Goal: Task Accomplishment & Management: Contribute content

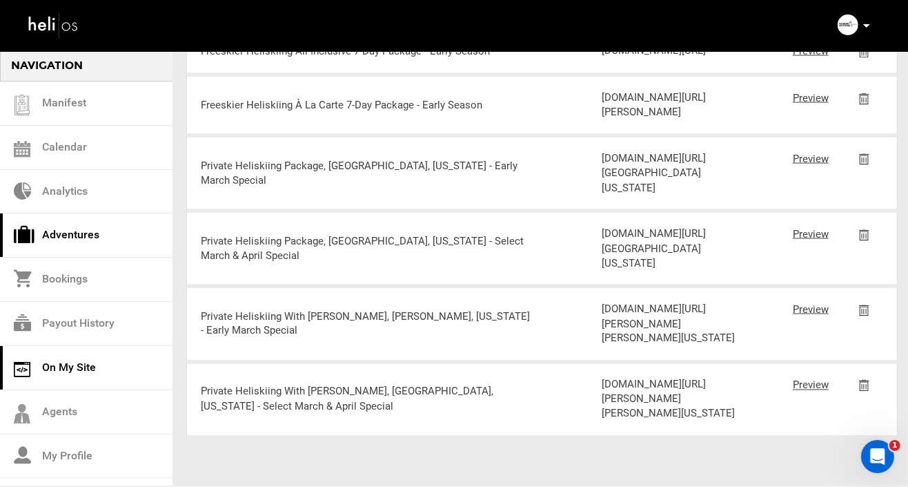
click at [52, 238] on link "Adventures" at bounding box center [86, 235] width 173 height 44
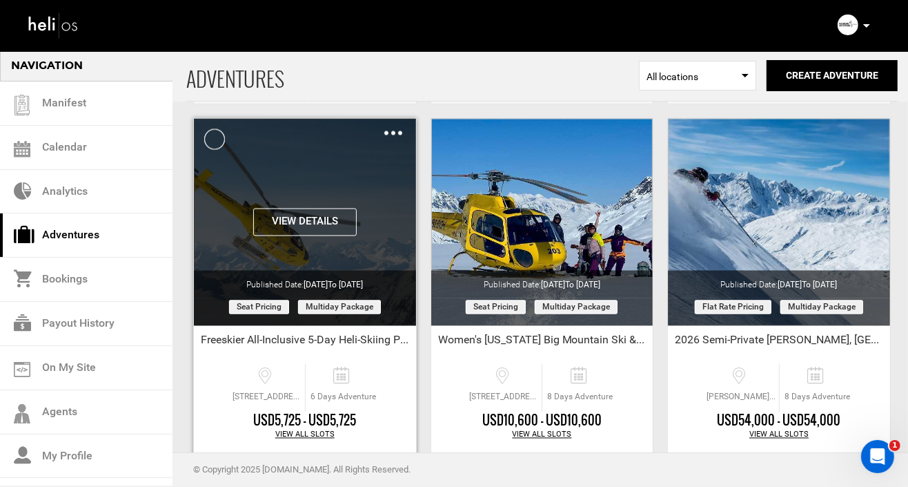
scroll to position [1622, 0]
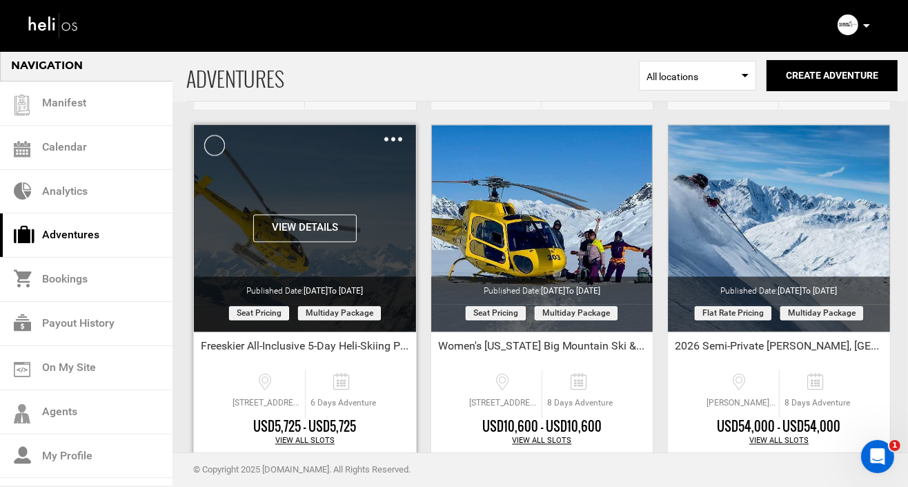
click at [390, 134] on div "Clone De-Activate Share Delete" at bounding box center [393, 140] width 18 height 16
click at [395, 137] on img at bounding box center [393, 139] width 18 height 4
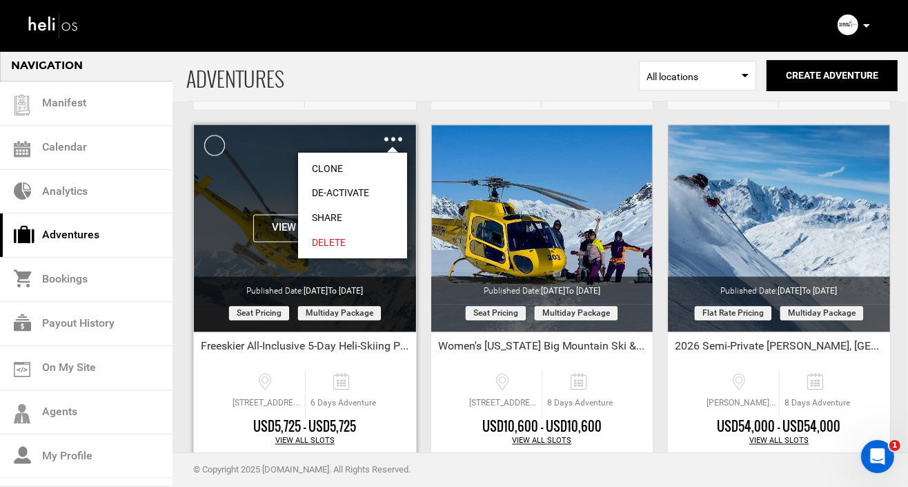
click at [331, 166] on link "Clone" at bounding box center [352, 168] width 109 height 25
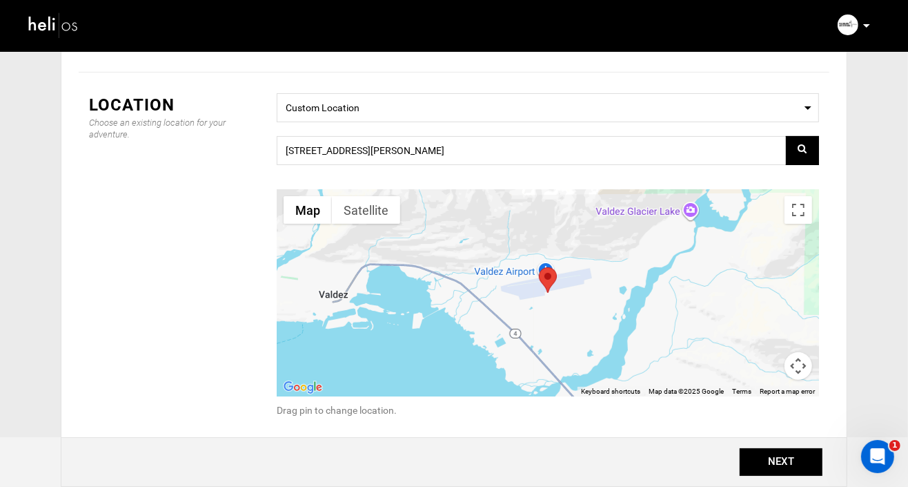
scroll to position [146, 0]
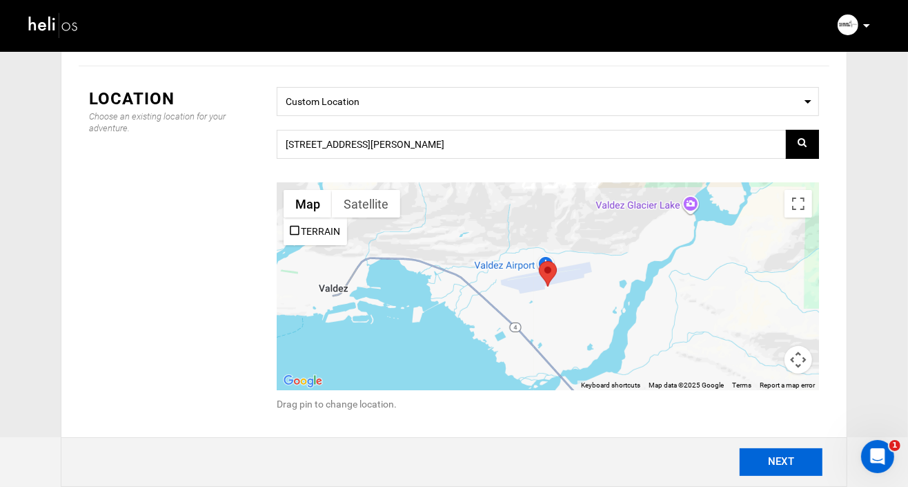
click at [784, 462] on button "NEXT" at bounding box center [781, 462] width 83 height 28
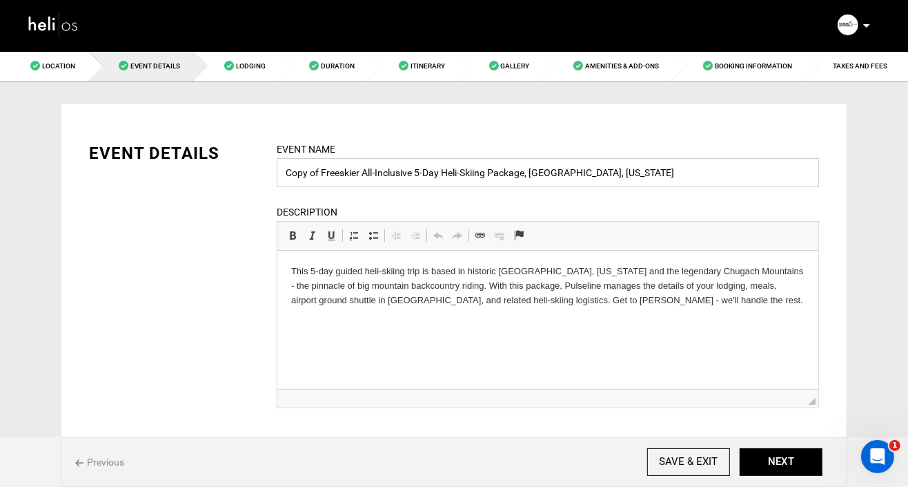
drag, startPoint x: 322, startPoint y: 170, endPoint x: 237, endPoint y: 170, distance: 84.9
click at [237, 170] on div "EVENT DETAILS Event Name Copy of Freeskier All-Inclusive 5-Day Heli-Skiing Pack…" at bounding box center [454, 283] width 751 height 284
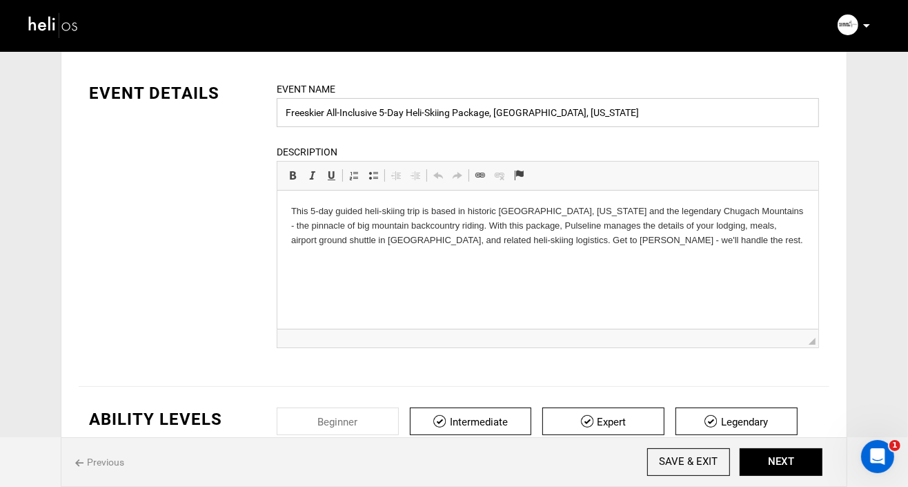
scroll to position [59, 0]
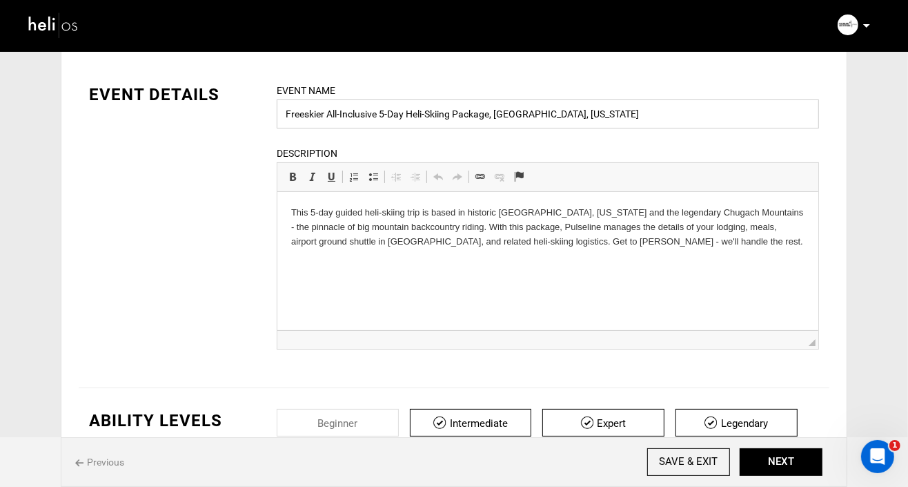
click at [598, 114] on input "Freeskier All-Inclusive 5-Day Heli-Skiing Package, [GEOGRAPHIC_DATA], [US_STATE]" at bounding box center [548, 113] width 542 height 29
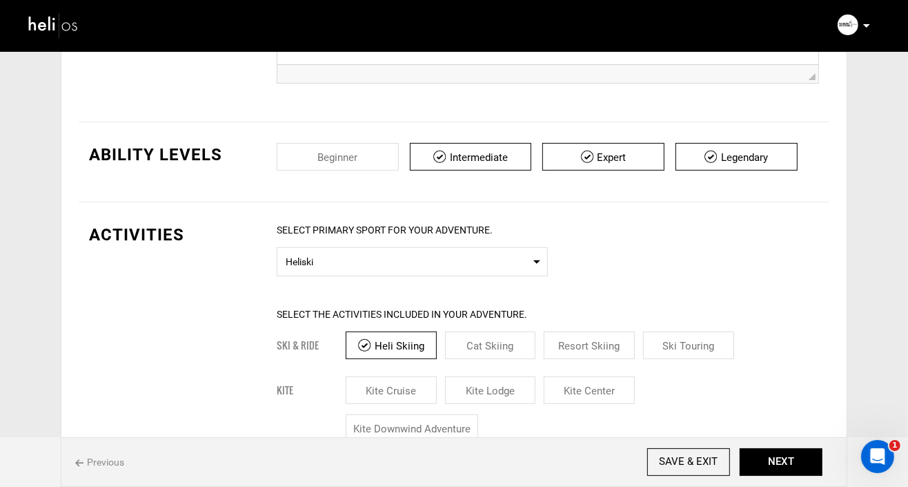
scroll to position [325, 0]
type input "Freeskier All-Inclusive 5-Day Heli-Skiing Package, [GEOGRAPHIC_DATA], [US_STATE]"
click at [734, 157] on input "checkbox" at bounding box center [737, 156] width 122 height 28
checkbox input "false"
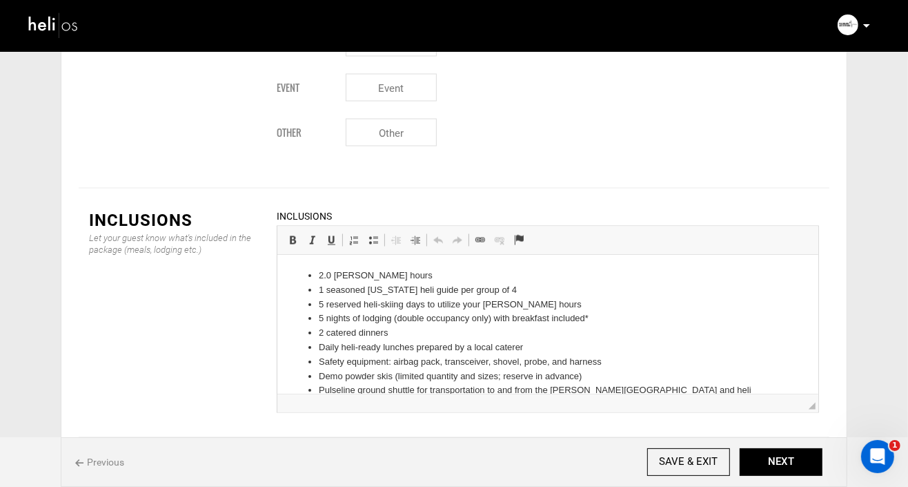
scroll to position [1652, 0]
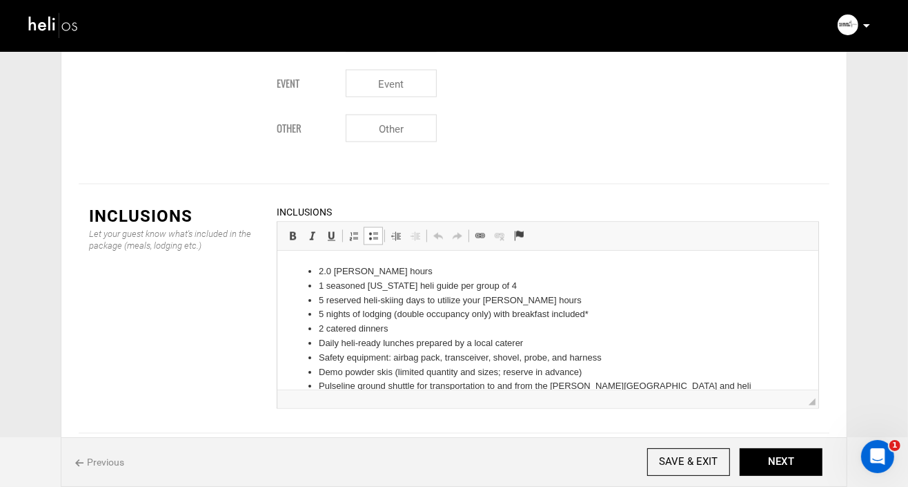
click at [322, 271] on li "2.0 [PERSON_NAME] hours" at bounding box center [547, 271] width 458 height 14
drag, startPoint x: 512, startPoint y: 286, endPoint x: 339, endPoint y: 285, distance: 173.2
click at [339, 285] on li "1 seasoned [US_STATE] heli guide per group of 4" at bounding box center [547, 286] width 458 height 14
click at [559, 297] on li "5 reserved heli-skiing days to utilize your [PERSON_NAME] hours" at bounding box center [547, 300] width 458 height 14
click at [380, 300] on li "5 reserved heli-skiing days to utilize your [PERSON_NAME] hours" at bounding box center [547, 300] width 458 height 14
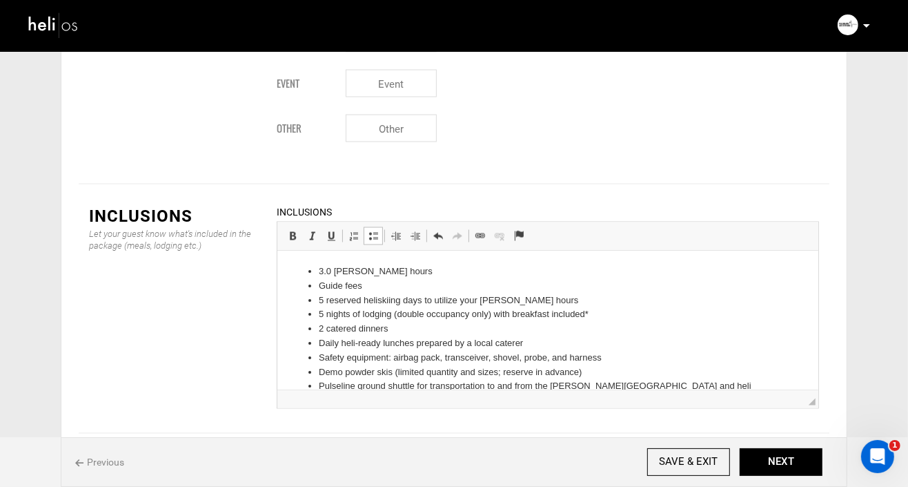
click at [560, 300] on li "5 reserved heli skiing days to utilize your [PERSON_NAME] hours" at bounding box center [547, 300] width 458 height 14
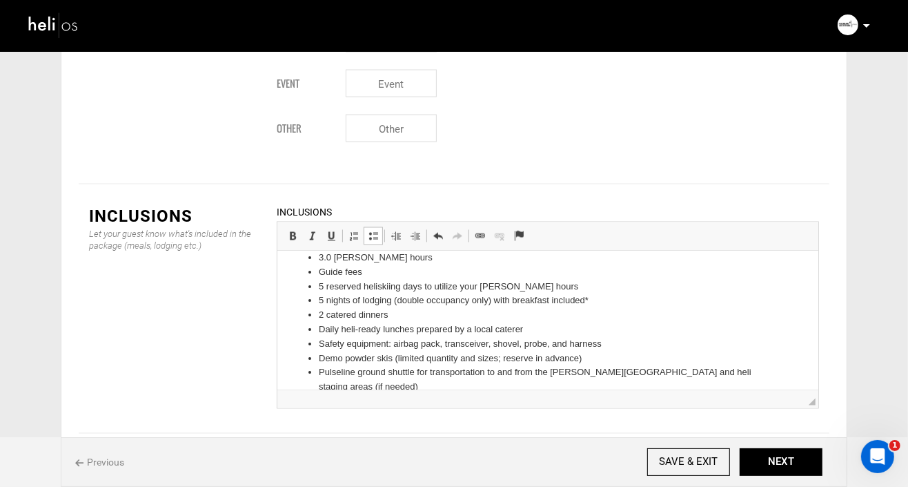
scroll to position [10, 0]
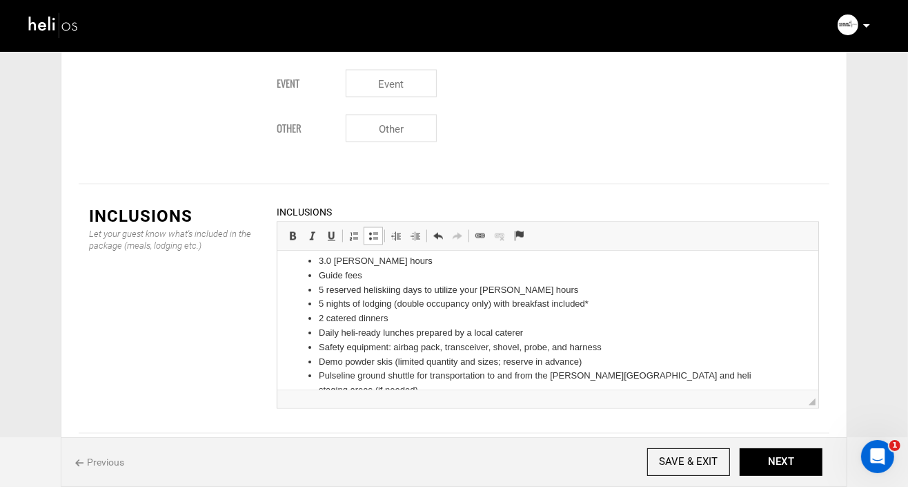
click at [403, 319] on li "2 catered dinners" at bounding box center [547, 318] width 458 height 14
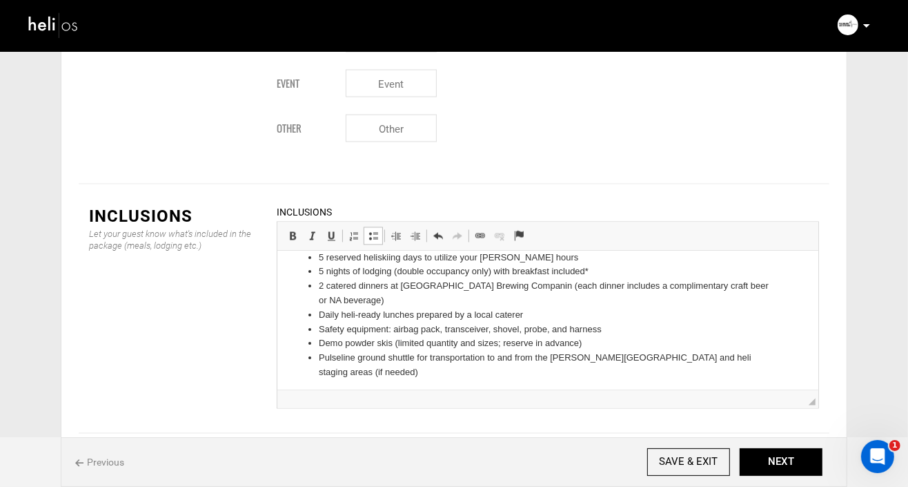
scroll to position [43, 0]
click at [622, 286] on li "2 catered dinners at [GEOGRAPHIC_DATA] Brewing Companin (each dinner includes a…" at bounding box center [547, 292] width 458 height 29
click at [559, 314] on li "Daily heli-ready lunches prepared by a local caterer" at bounding box center [547, 314] width 458 height 14
click at [471, 313] on li "Daily heli-ready lunches prepared by a local caterer" at bounding box center [547, 314] width 458 height 14
click at [395, 329] on li "Safety equipment: airbag pack, transceiver, shovel, probe, and harness" at bounding box center [547, 329] width 458 height 14
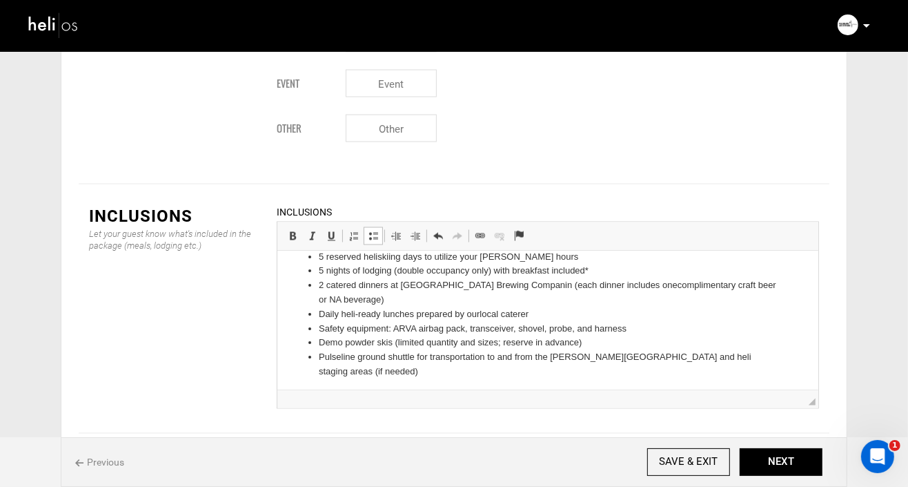
click at [662, 328] on li "Safety equipment: ARVA airbag pack, transceiver, shovel, probe, and harness" at bounding box center [547, 329] width 458 height 14
click at [320, 343] on li "Demo powder skis (limited quantity and sizes; reserve in advance)" at bounding box center [547, 342] width 458 height 14
click at [324, 343] on li "Demo powder skis (limited quantity and sizes; reserve in advance)" at bounding box center [547, 342] width 458 height 14
click at [751, 355] on li "Pulseline ground shuttle for transportation to and from the [PERSON_NAME][GEOGR…" at bounding box center [547, 364] width 458 height 29
drag, startPoint x: 751, startPoint y: 355, endPoint x: 704, endPoint y: 355, distance: 46.9
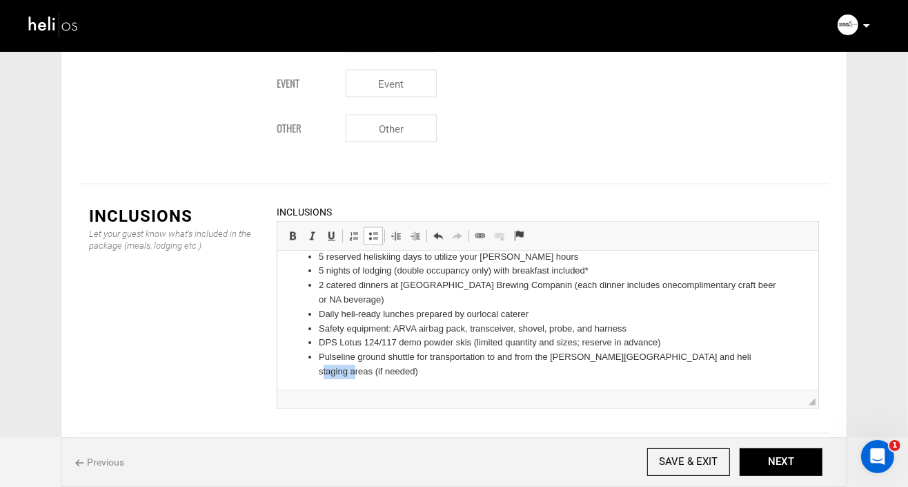
click at [704, 355] on li "Pulseline ground shuttle for transportation to and from the [PERSON_NAME][GEOGR…" at bounding box center [547, 364] width 458 height 29
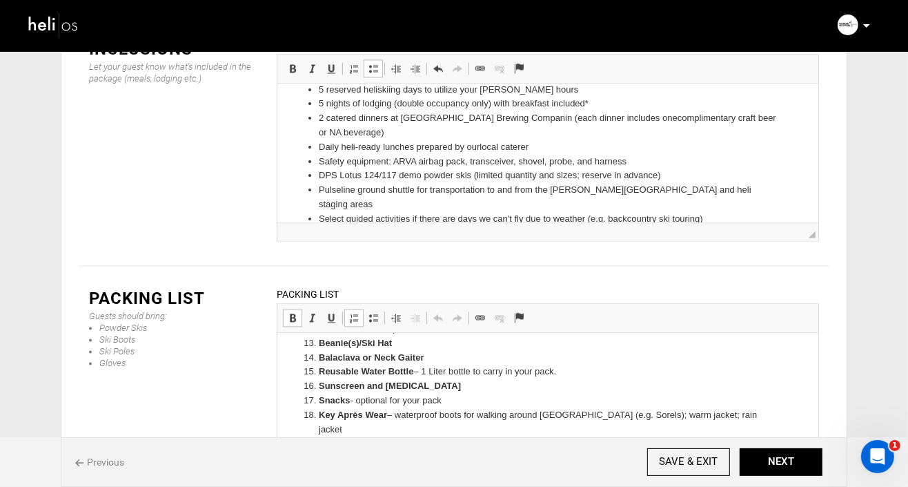
scroll to position [277, 0]
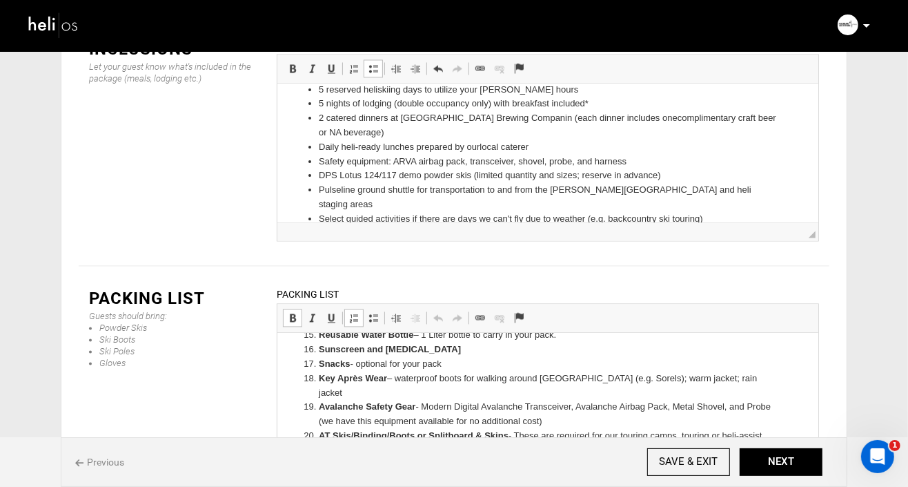
click at [622, 428] on li "AT Skis/Binding/Boots or Splitboard & Skins - These are required for our tourin…" at bounding box center [547, 449] width 458 height 43
drag, startPoint x: 504, startPoint y: 435, endPoint x: 524, endPoint y: 422, distance: 23.6
click at [524, 428] on li "AT Skis/Binding/Boots or Splitboard & Skins - These are required for touring ca…" at bounding box center [547, 449] width 458 height 43
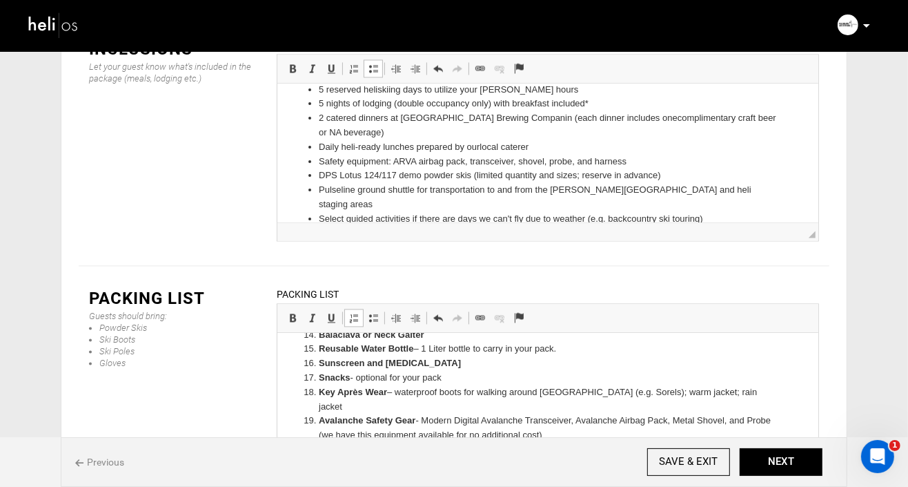
click at [587, 442] on li "AT Skis/Binding/Boots or Splitboard & Skins - c onsider bringing touring equipm…" at bounding box center [547, 456] width 458 height 29
click at [667, 449] on li "AT Skis/Binding/Boots or Splitboard & Skins - c onsider bringing your alping sk…" at bounding box center [547, 456] width 458 height 29
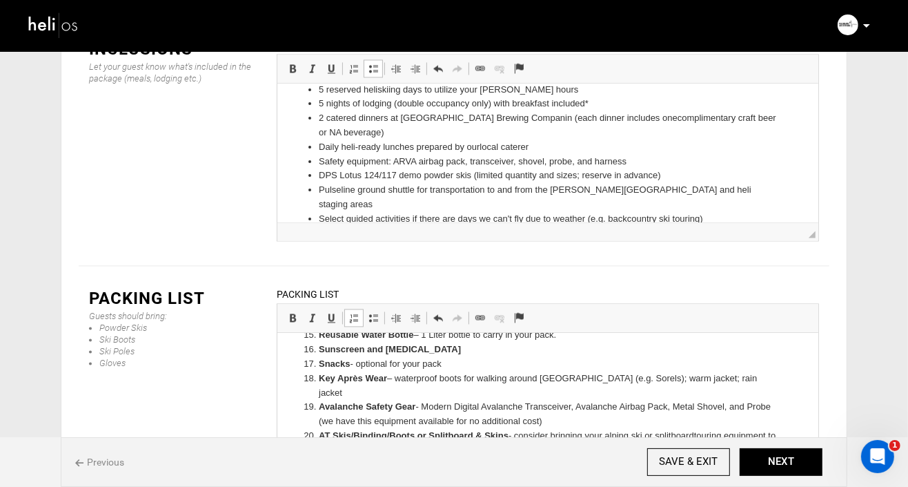
drag, startPoint x: 427, startPoint y: 450, endPoint x: 320, endPoint y: 449, distance: 107.7
click at [320, 457] on li "FRS Radio (recommended) - guides have these if you don't have one" at bounding box center [547, 464] width 458 height 14
click at [288, 312] on span at bounding box center [292, 317] width 11 height 11
click at [629, 457] on li "FRS Radio (recommended) - guides have these if you don't have one" at bounding box center [547, 464] width 458 height 14
click at [726, 377] on li "Key Après Wear – waterproof boots for walking around [GEOGRAPHIC_DATA] (e.g. So…" at bounding box center [547, 385] width 458 height 29
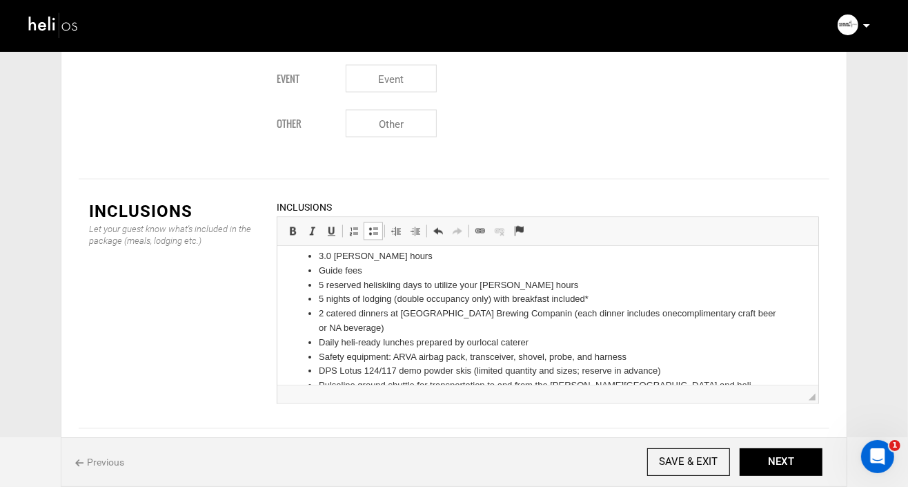
scroll to position [0, 0]
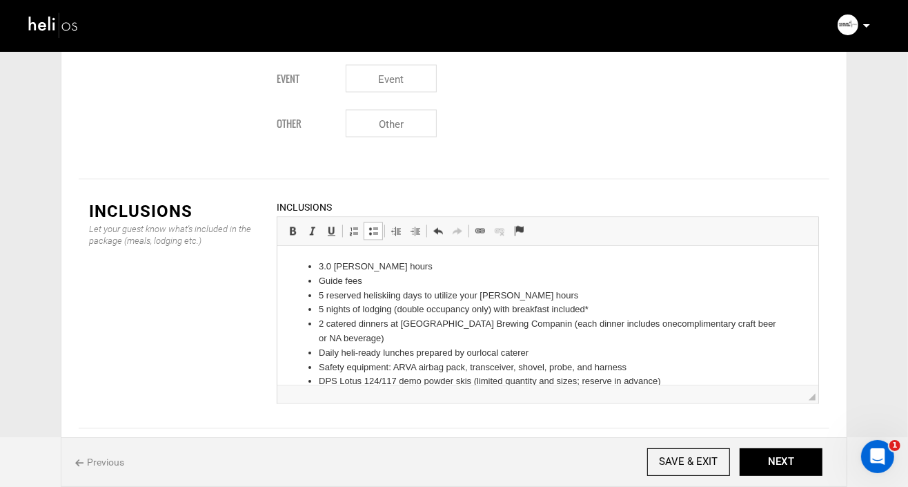
click at [371, 283] on li "Guide fees" at bounding box center [547, 281] width 458 height 14
drag, startPoint x: 404, startPoint y: 295, endPoint x: 363, endPoint y: 296, distance: 40.7
click at [363, 296] on li "5 reserved heli skiing days to utilize your [PERSON_NAME] hours" at bounding box center [547, 295] width 458 height 14
click at [516, 297] on li "5 reserved days to utilize your [PERSON_NAME] hours" at bounding box center [547, 295] width 458 height 14
click at [777, 456] on button "NEXT" at bounding box center [781, 462] width 83 height 28
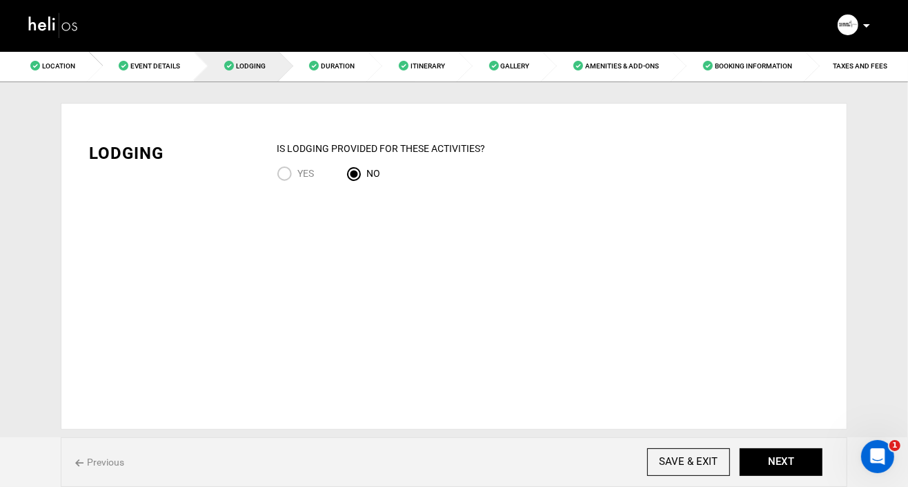
click at [283, 175] on input "YES" at bounding box center [287, 175] width 21 height 19
radio input "true"
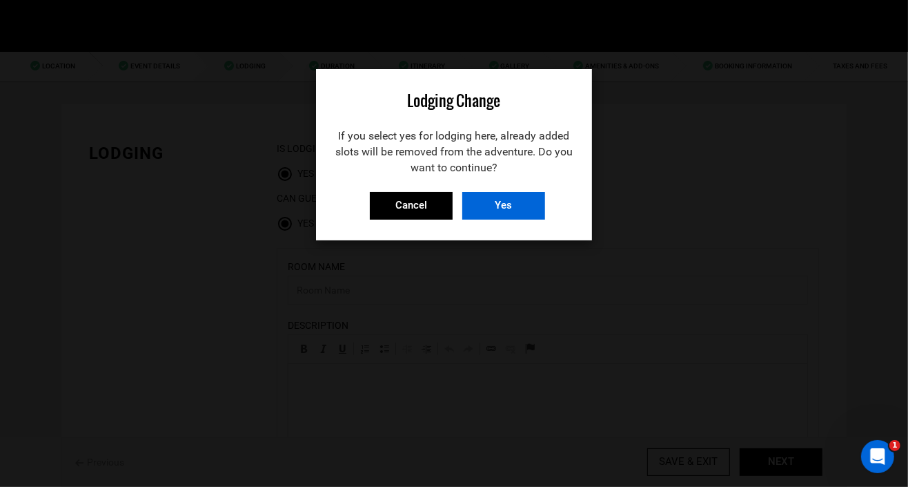
click at [519, 206] on input "Yes" at bounding box center [503, 206] width 83 height 28
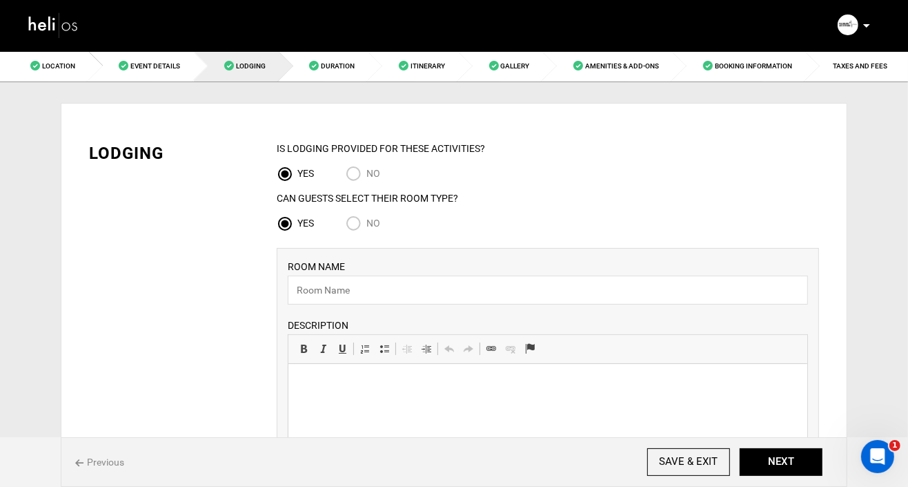
click at [357, 219] on input "No" at bounding box center [356, 224] width 21 height 19
radio input "true"
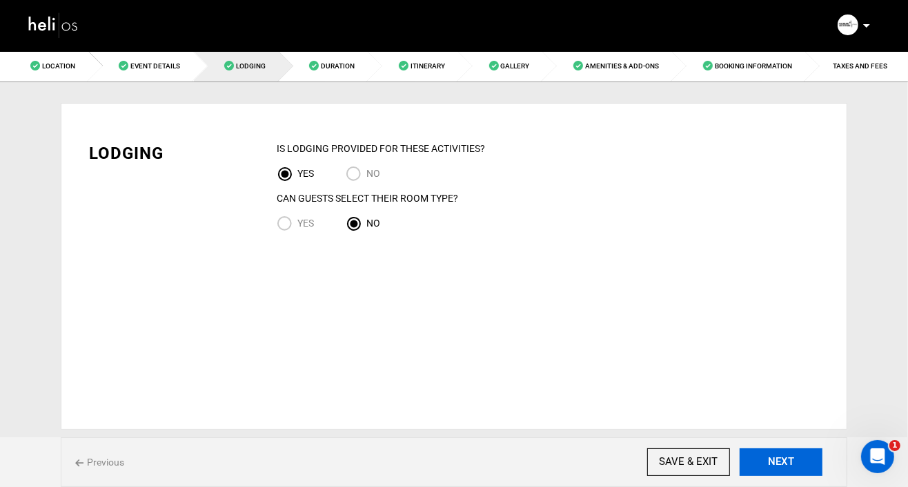
click at [771, 460] on button "NEXT" at bounding box center [781, 462] width 83 height 28
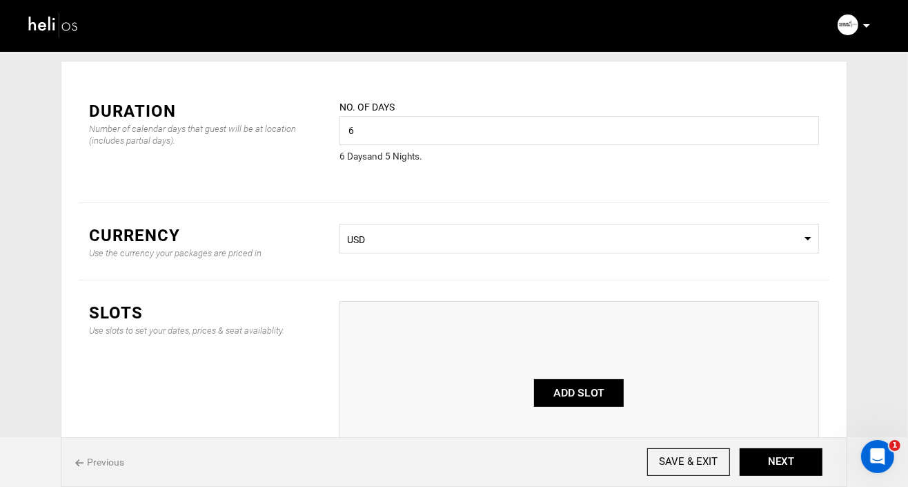
scroll to position [59, 0]
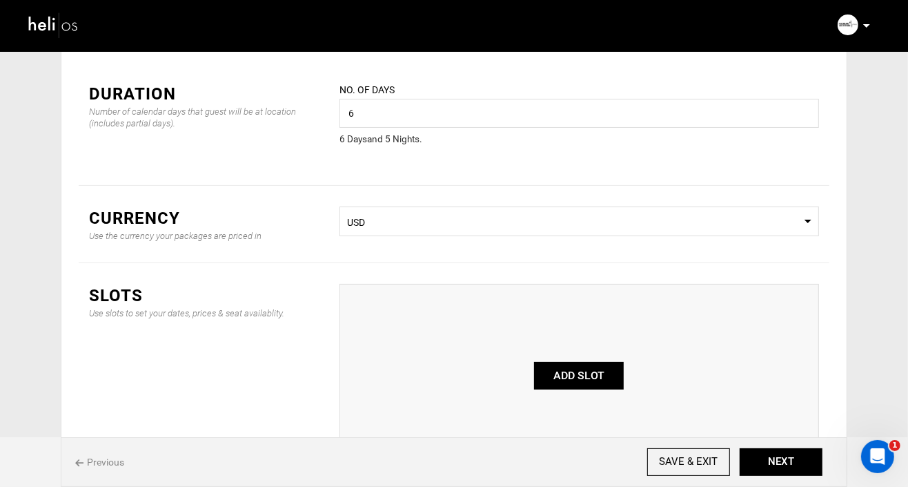
click at [607, 221] on span "USD" at bounding box center [579, 222] width 464 height 14
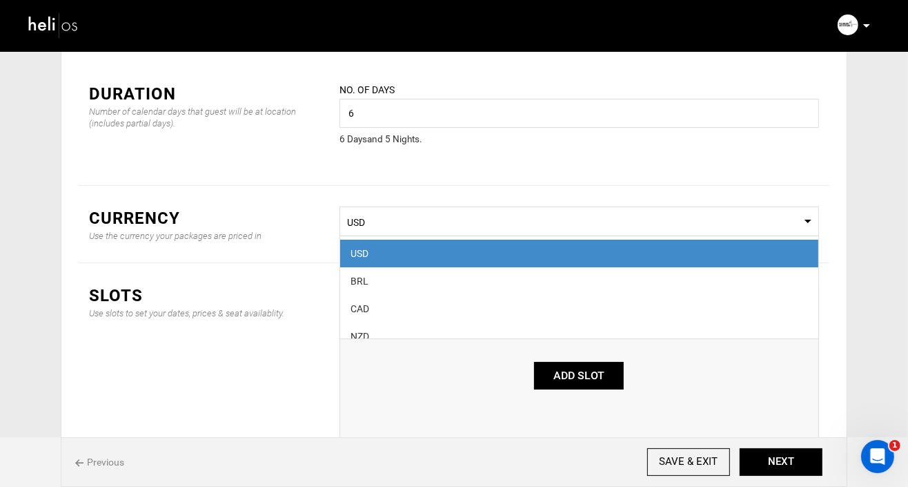
click at [607, 221] on span "USD" at bounding box center [579, 222] width 464 height 14
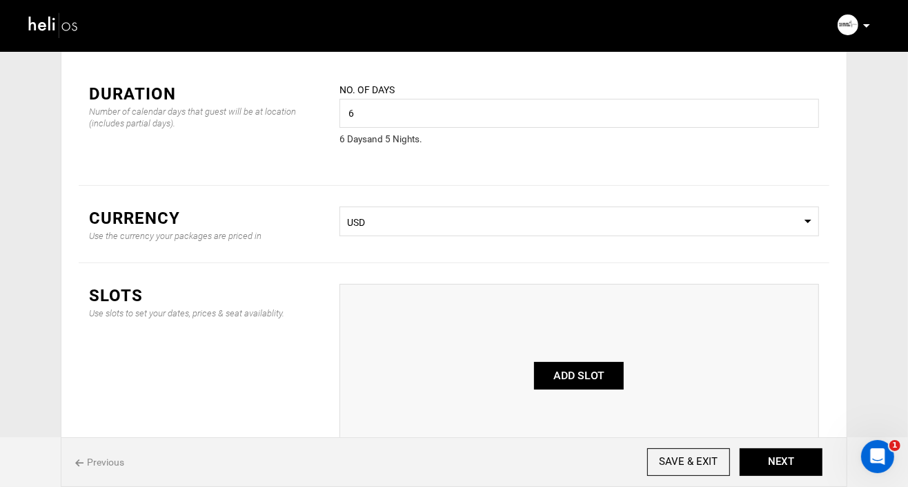
click at [585, 375] on button "ADD SLOT" at bounding box center [579, 376] width 90 height 28
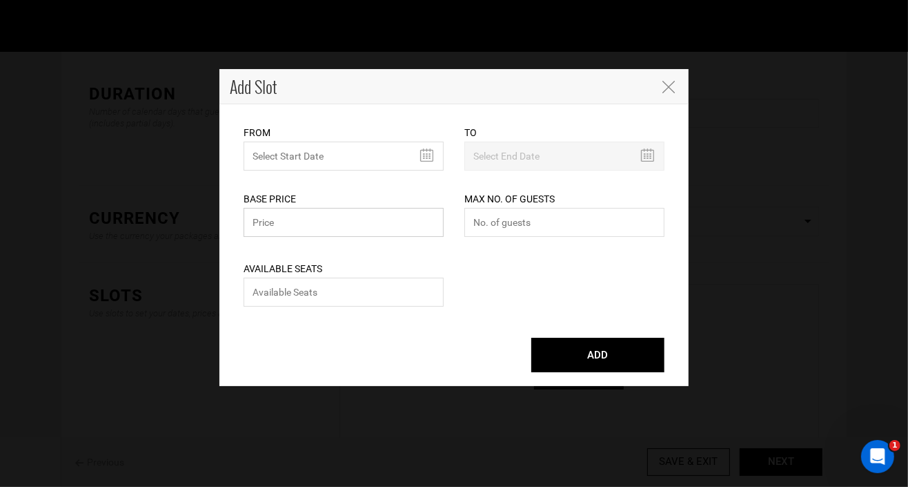
click at [314, 224] on input "text" at bounding box center [344, 222] width 200 height 29
type input "8950"
click at [429, 154] on input "text" at bounding box center [344, 155] width 200 height 29
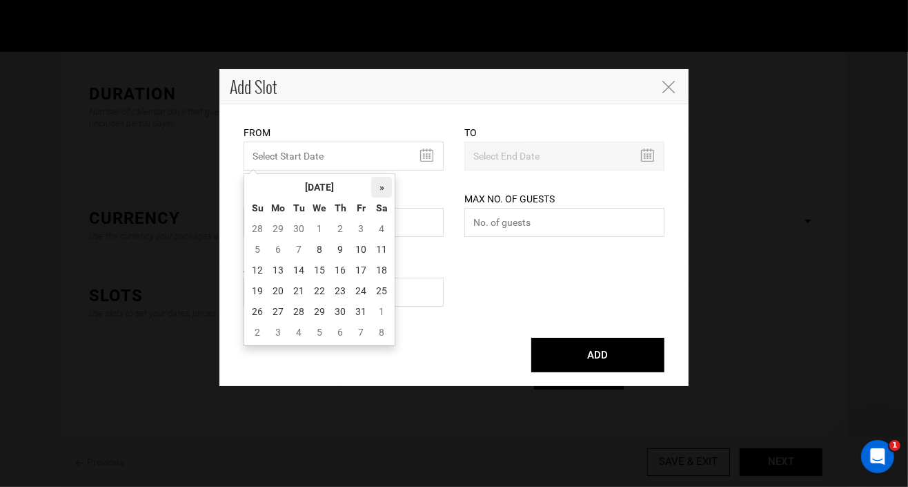
click at [381, 184] on th "»" at bounding box center [381, 187] width 21 height 21
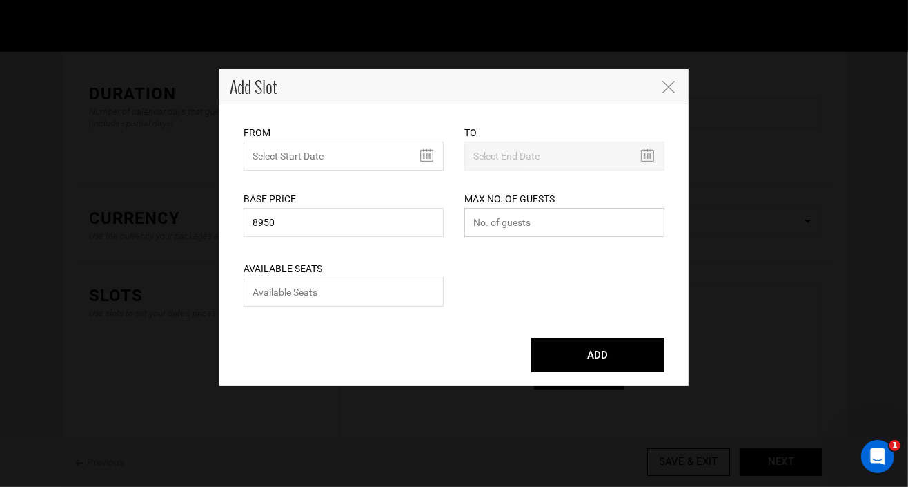
click at [556, 225] on input "number" at bounding box center [564, 222] width 200 height 29
type input "4"
click at [376, 300] on input "number" at bounding box center [344, 291] width 200 height 29
type input "4"
click at [429, 153] on input "MINIMUM NUMBER OF NIGHTS" at bounding box center [344, 155] width 200 height 29
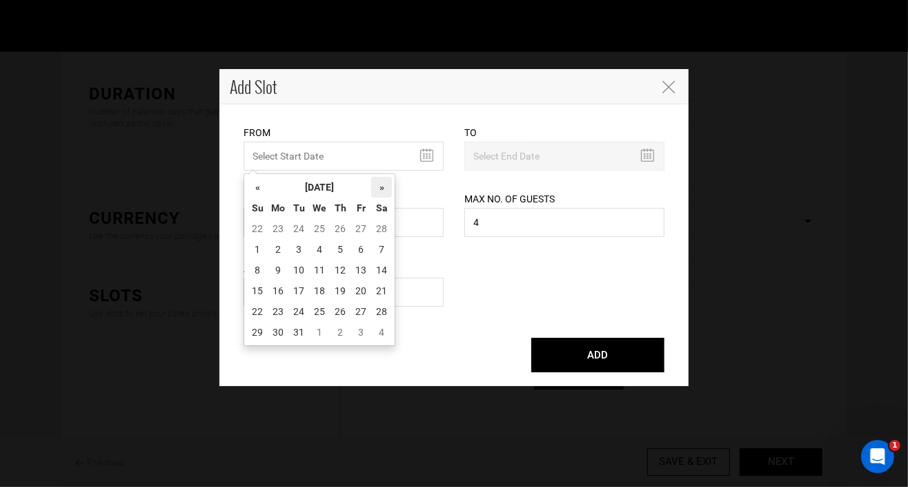
click at [379, 187] on th "»" at bounding box center [381, 187] width 21 height 21
click at [258, 248] on td "5" at bounding box center [257, 249] width 21 height 21
type input "[DATE]"
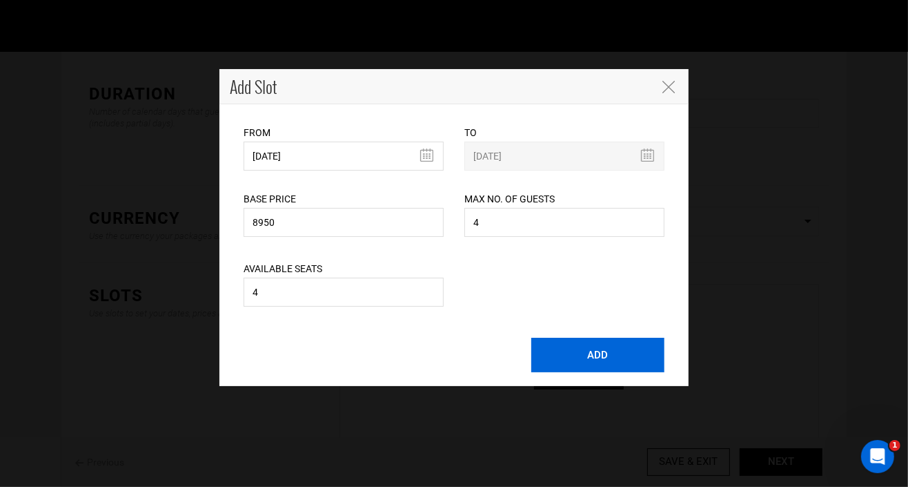
click at [611, 358] on button "ADD" at bounding box center [597, 354] width 133 height 35
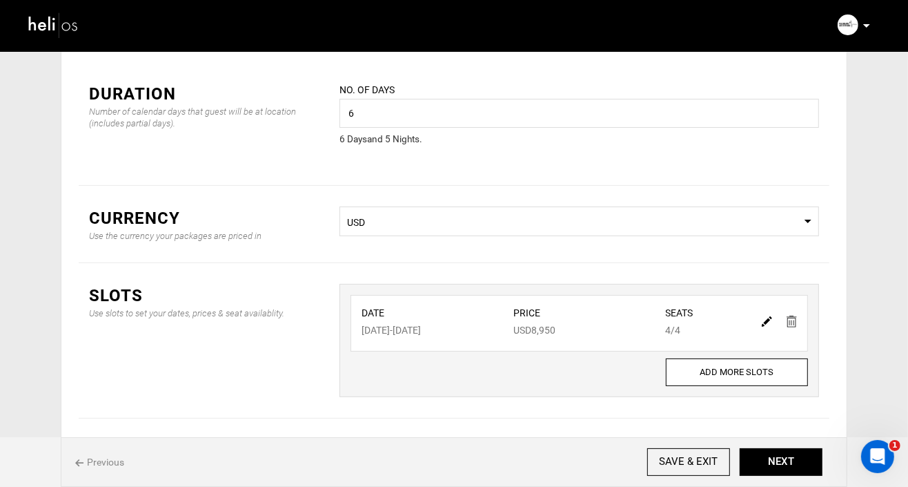
scroll to position [99, 0]
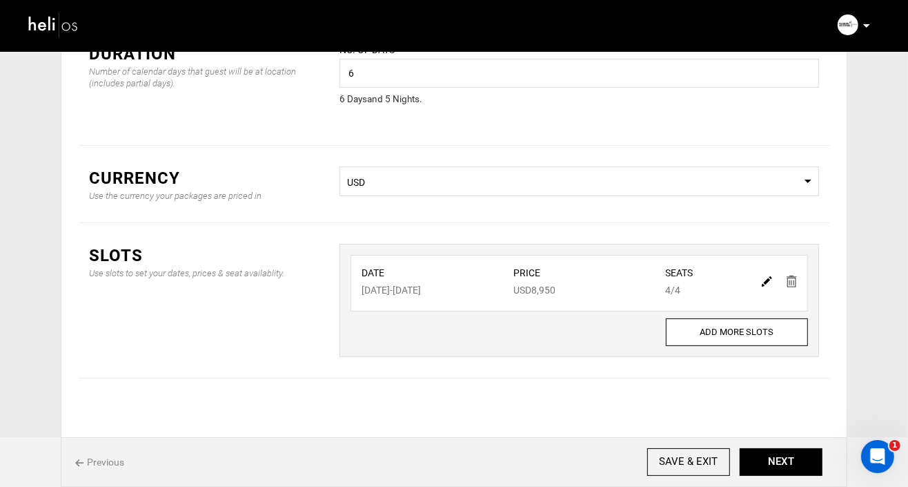
click at [765, 281] on img at bounding box center [767, 281] width 10 height 10
type input "[DATE]"
type input "8950"
type input "4"
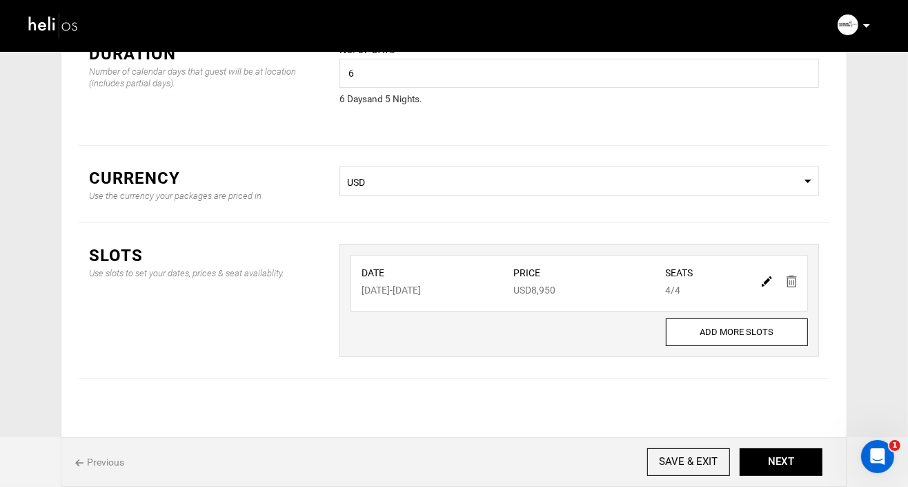
type input "4"
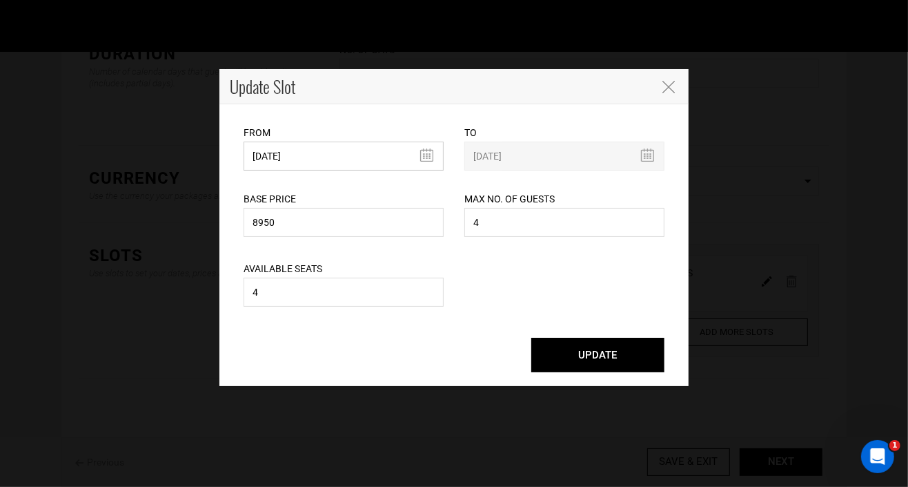
click at [423, 156] on input "[DATE]" at bounding box center [344, 155] width 200 height 29
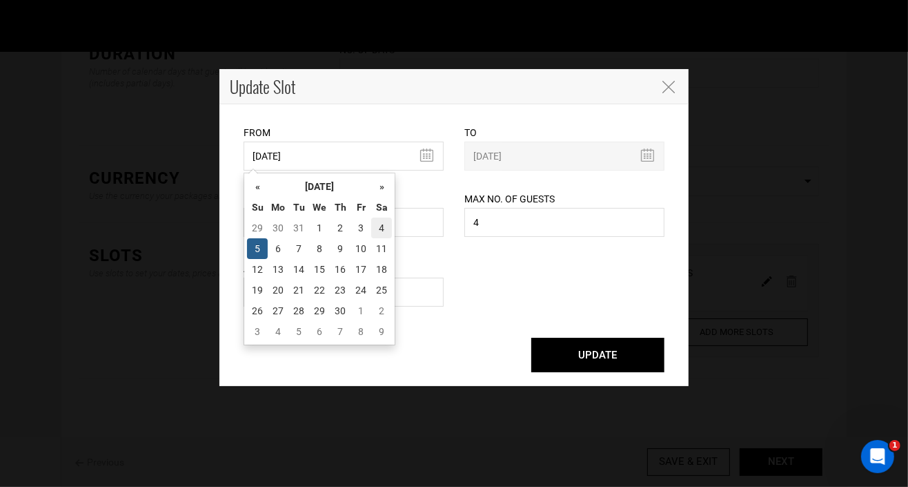
click at [386, 226] on td "4" at bounding box center [381, 227] width 21 height 21
type input "[DATE]"
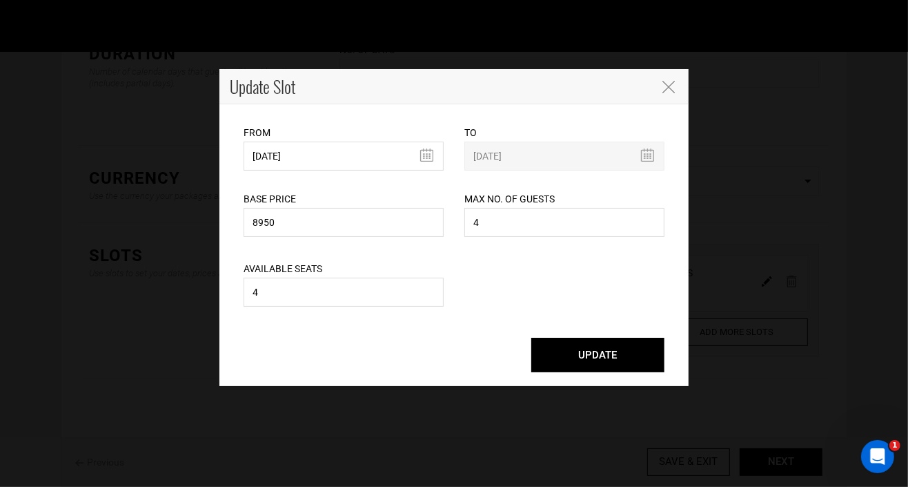
click at [605, 357] on button "UPDATE" at bounding box center [597, 354] width 133 height 35
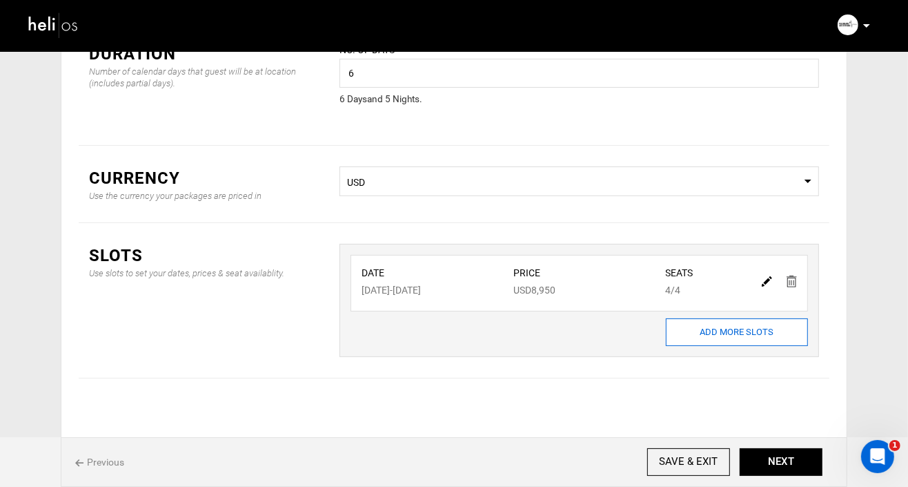
click at [743, 334] on input "ADD MORE SLOTS" at bounding box center [737, 332] width 142 height 28
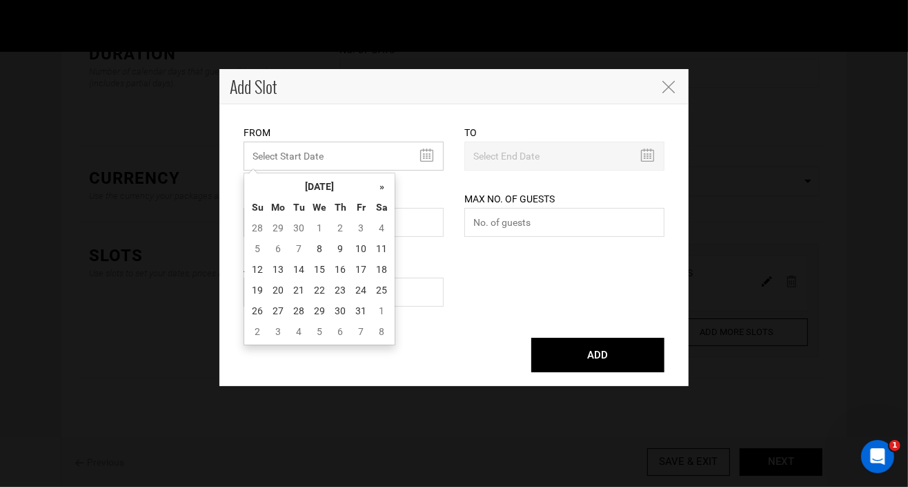
click at [425, 151] on input "MINIMUM NUMBER OF NIGHTS" at bounding box center [344, 155] width 200 height 29
click at [375, 185] on th "»" at bounding box center [381, 186] width 21 height 21
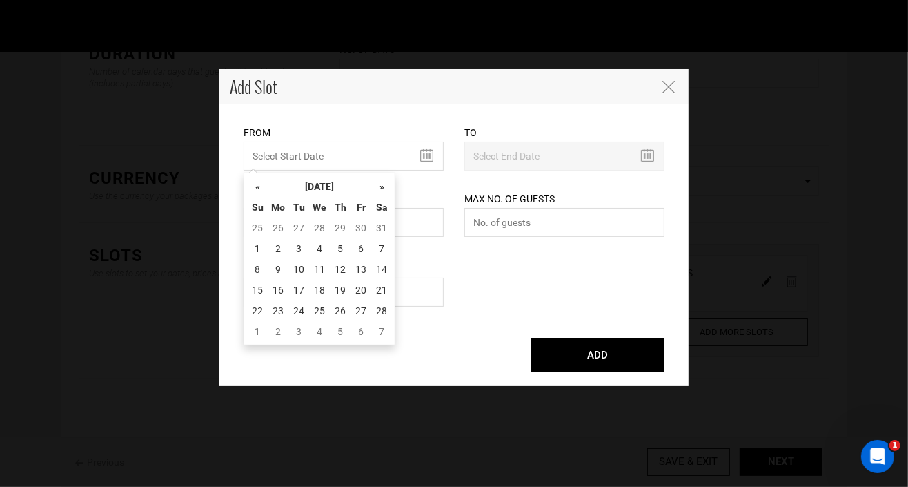
click at [375, 185] on th "»" at bounding box center [381, 186] width 21 height 21
click at [342, 251] on td "9" at bounding box center [340, 248] width 21 height 21
type input "[DATE]"
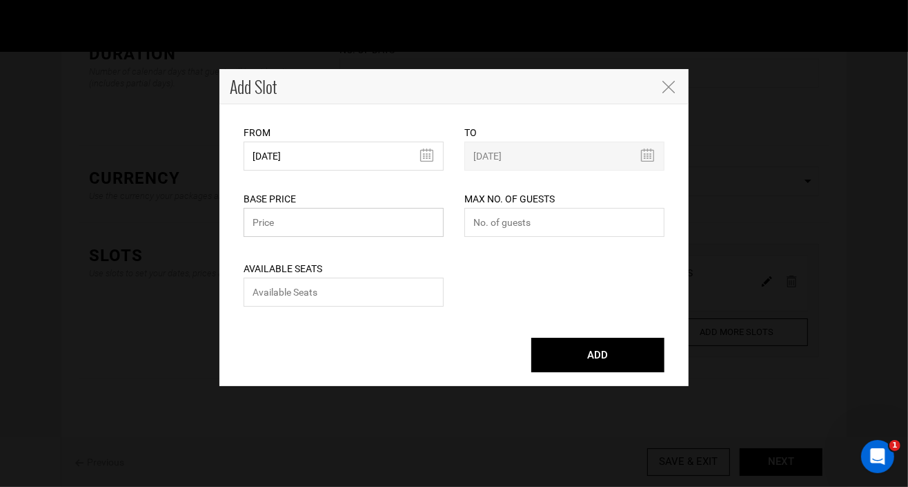
click at [326, 228] on input "text" at bounding box center [344, 222] width 200 height 29
type input "8950"
click at [527, 230] on input "number" at bounding box center [564, 222] width 200 height 29
type input "4"
click at [323, 299] on input "number" at bounding box center [344, 291] width 200 height 29
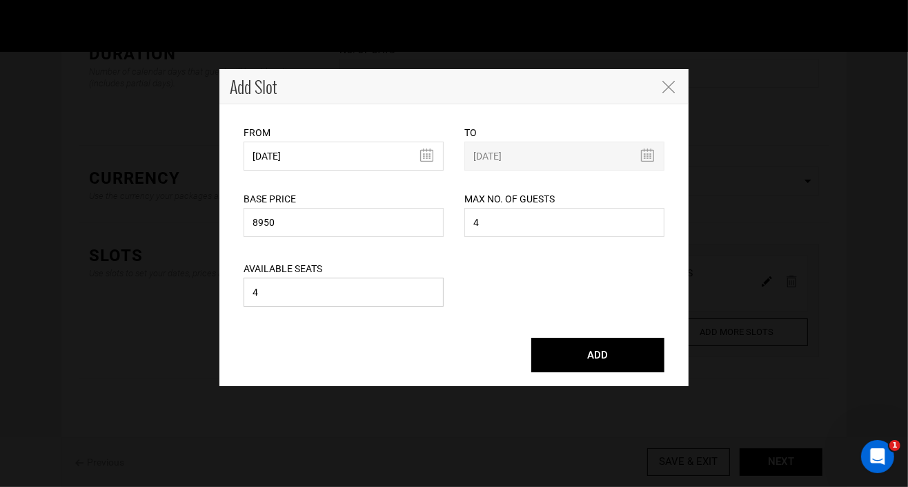
type input "4"
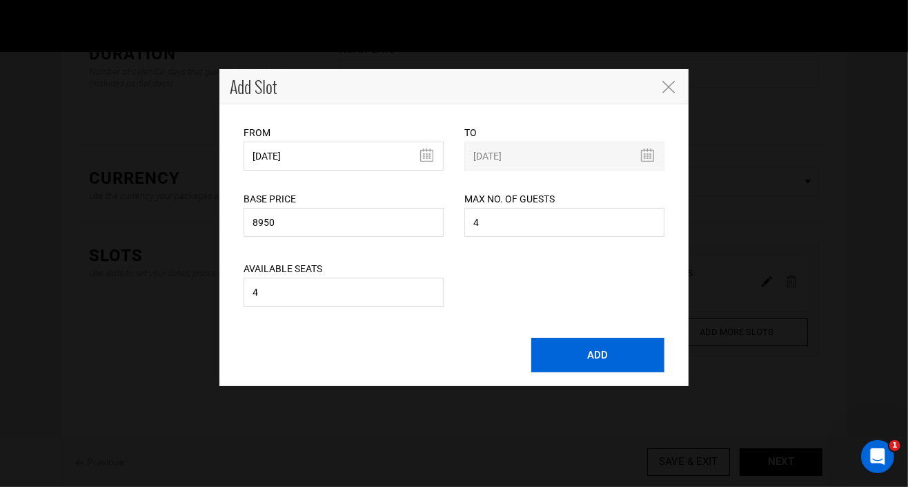
click at [585, 361] on button "ADD" at bounding box center [597, 354] width 133 height 35
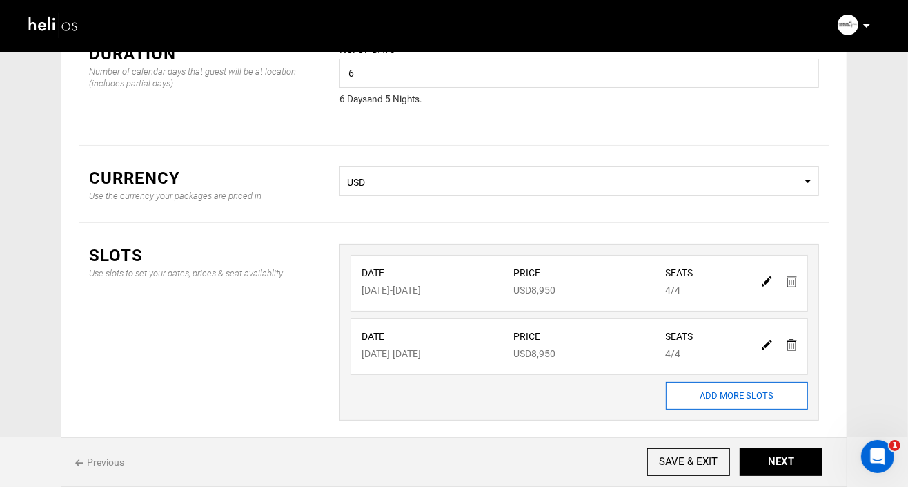
click at [714, 396] on input "ADD MORE SLOTS" at bounding box center [737, 396] width 142 height 28
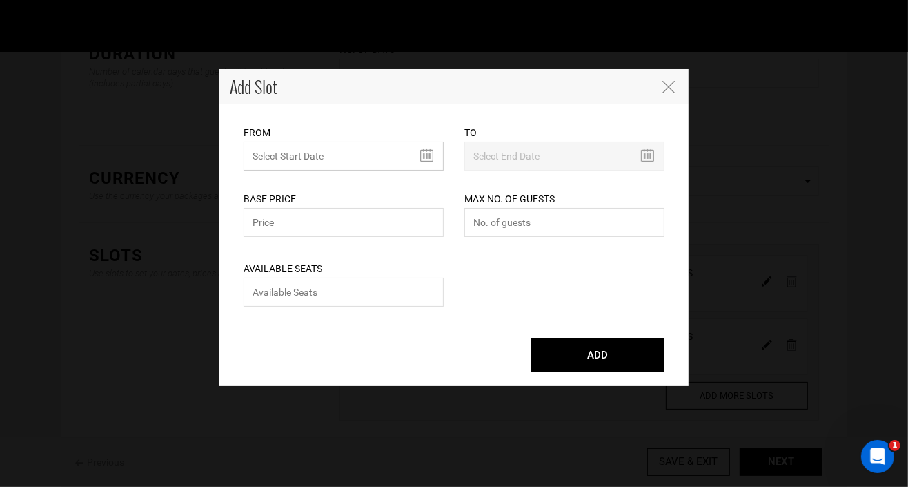
click at [425, 150] on input "MINIMUM NUMBER OF NIGHTS" at bounding box center [344, 155] width 200 height 29
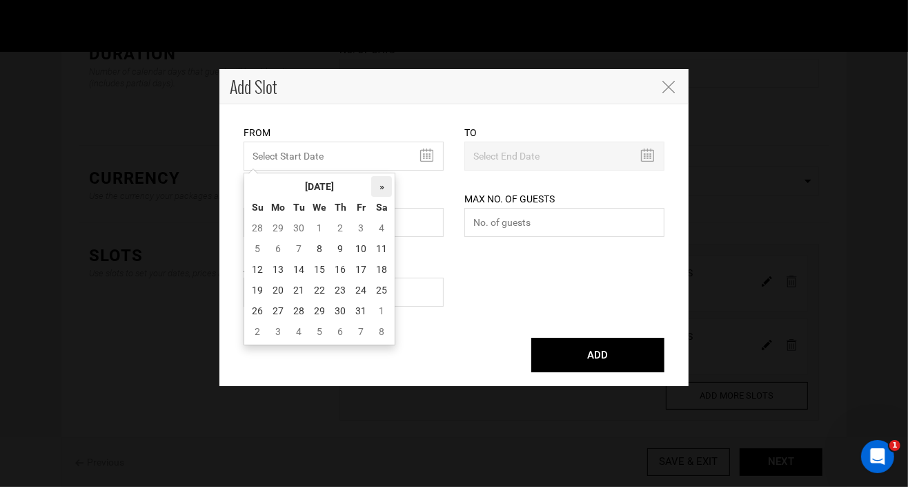
click at [381, 186] on th "»" at bounding box center [381, 186] width 21 height 21
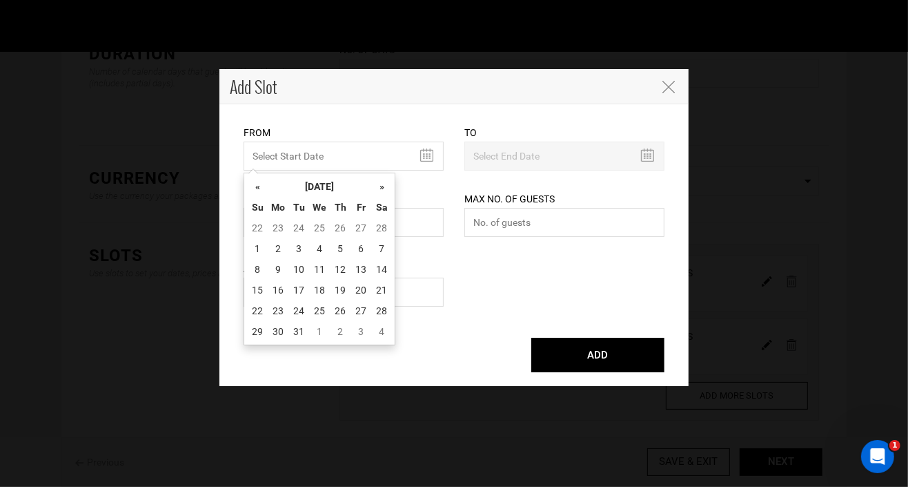
click at [381, 186] on th "»" at bounding box center [381, 186] width 21 height 21
click at [297, 267] on td "14" at bounding box center [298, 269] width 21 height 21
type input "[DATE]"
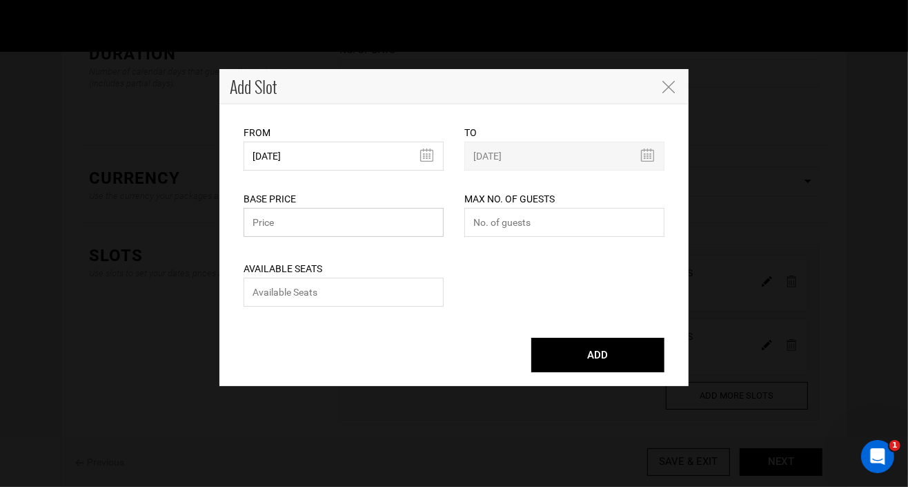
click at [290, 223] on input "text" at bounding box center [344, 222] width 200 height 29
type input "8950"
click at [585, 215] on input "number" at bounding box center [564, 222] width 200 height 29
type input "4"
click at [333, 296] on input "number" at bounding box center [344, 291] width 200 height 29
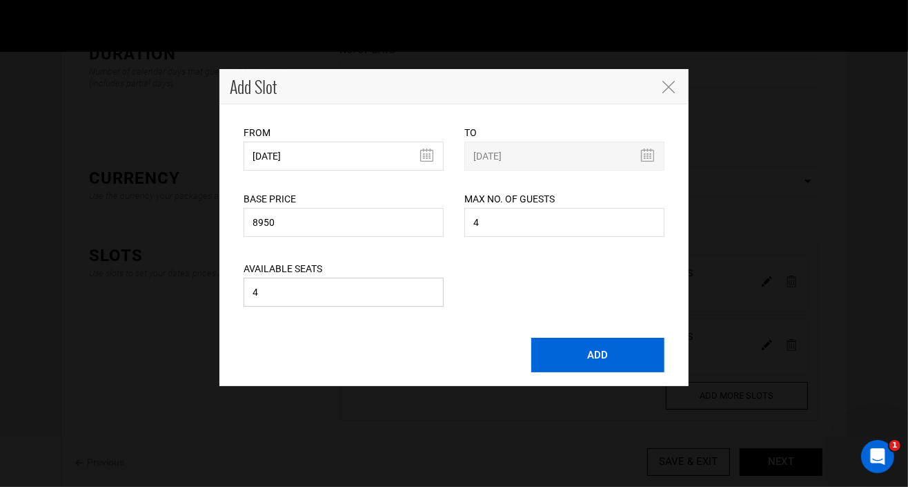
type input "4"
click at [599, 362] on button "ADD" at bounding box center [597, 354] width 133 height 35
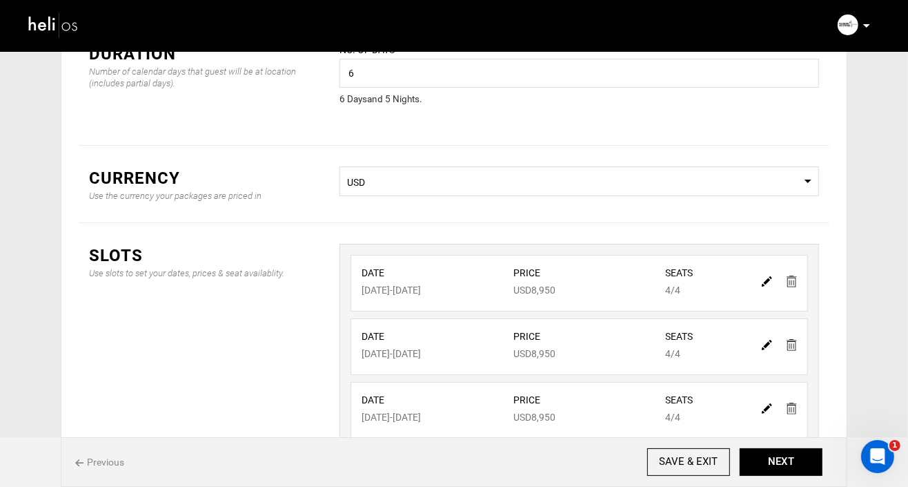
scroll to position [170, 0]
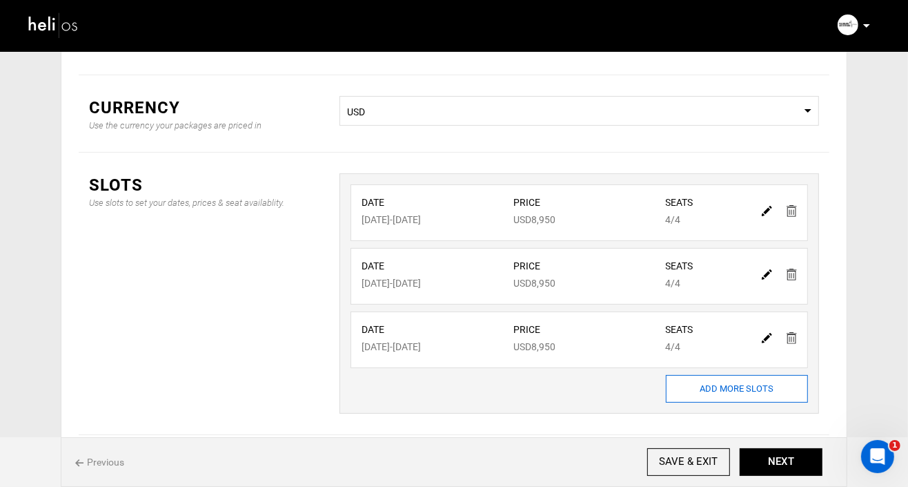
click at [718, 394] on input "ADD MORE SLOTS" at bounding box center [737, 389] width 142 height 28
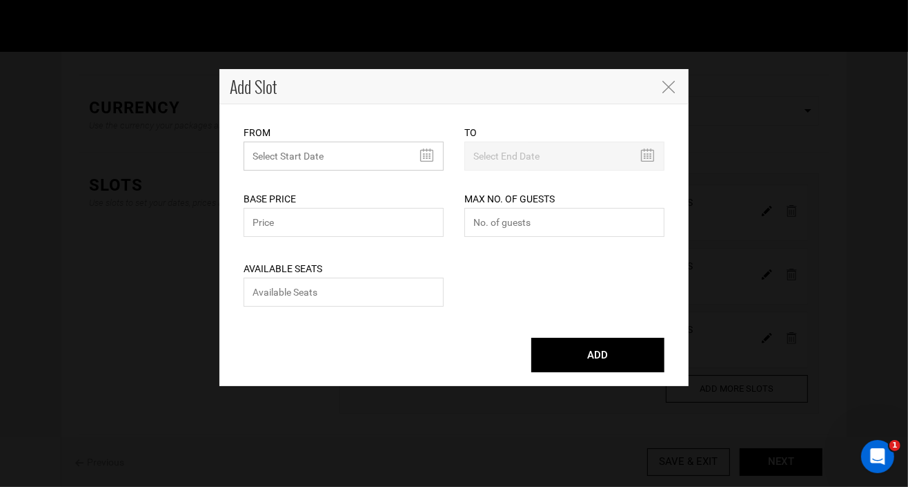
click at [425, 153] on input "MINIMUM NUMBER OF NIGHTS" at bounding box center [344, 155] width 200 height 29
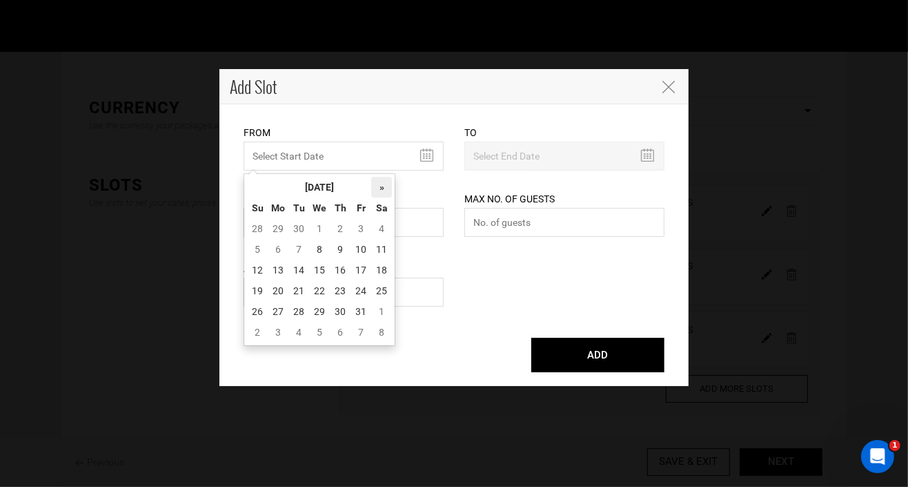
click at [381, 186] on th "»" at bounding box center [381, 187] width 21 height 21
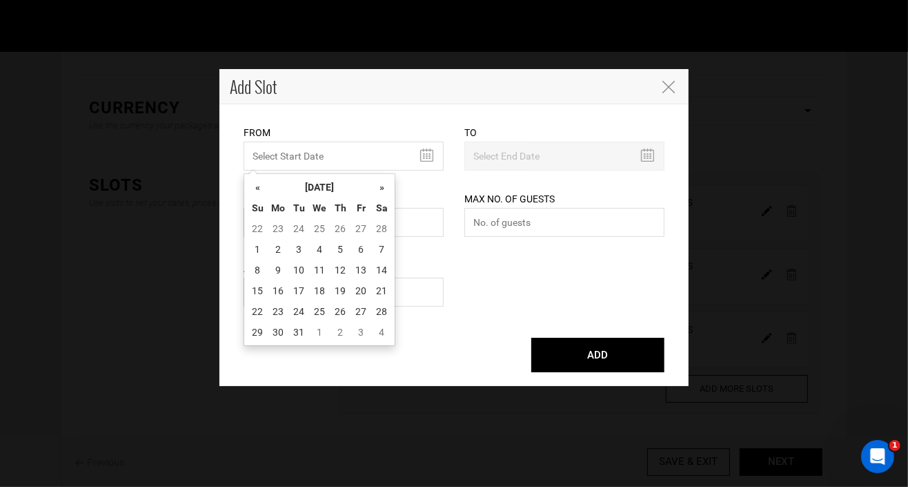
click at [381, 186] on th "»" at bounding box center [381, 187] width 21 height 21
click at [258, 288] on td "19" at bounding box center [257, 290] width 21 height 21
type input "[DATE]"
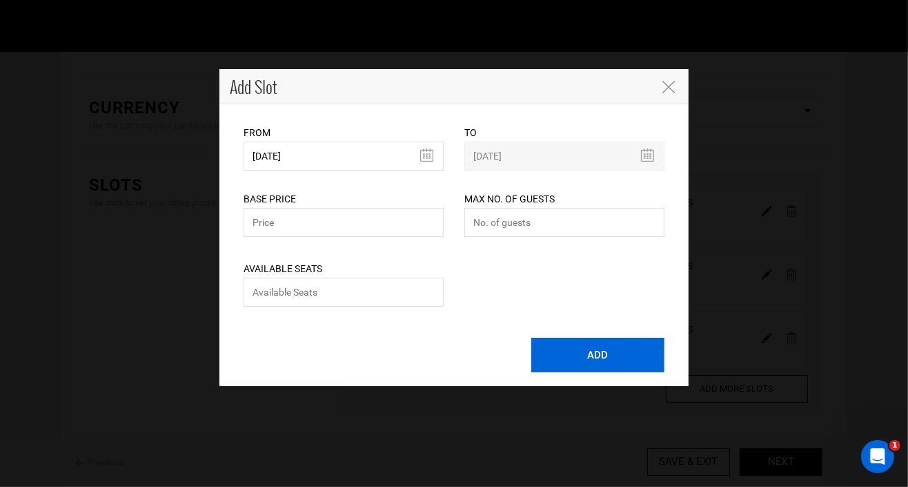
click at [590, 351] on button "ADD" at bounding box center [597, 354] width 133 height 35
type input "0"
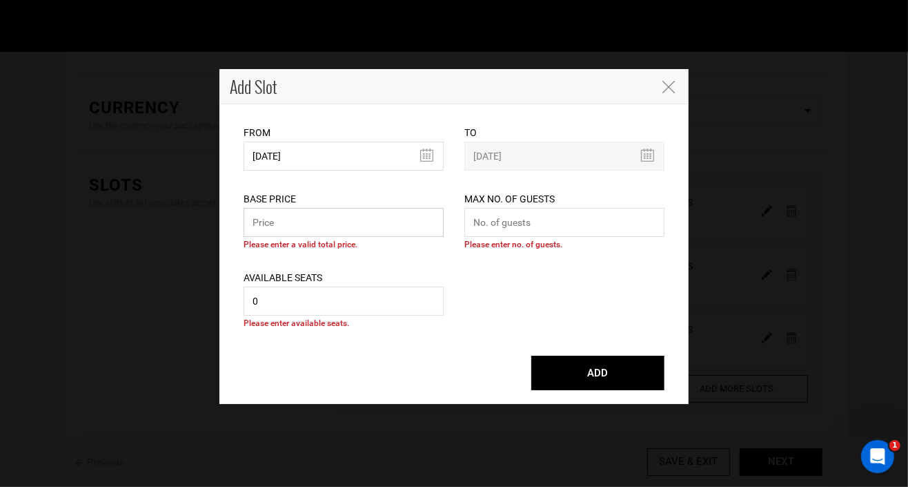
click at [331, 223] on input "text" at bounding box center [344, 222] width 200 height 29
type input "8950"
click at [554, 230] on input "number" at bounding box center [564, 222] width 200 height 29
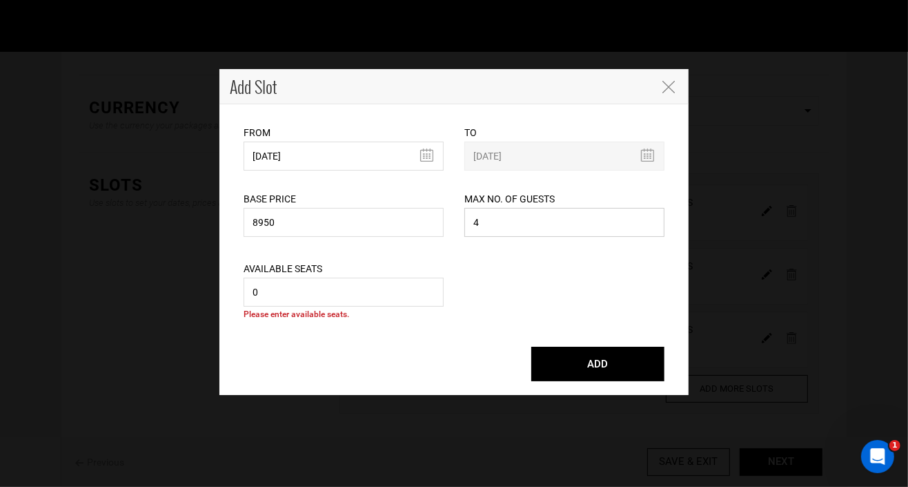
type input "4"
click at [334, 297] on input "0" at bounding box center [344, 291] width 200 height 29
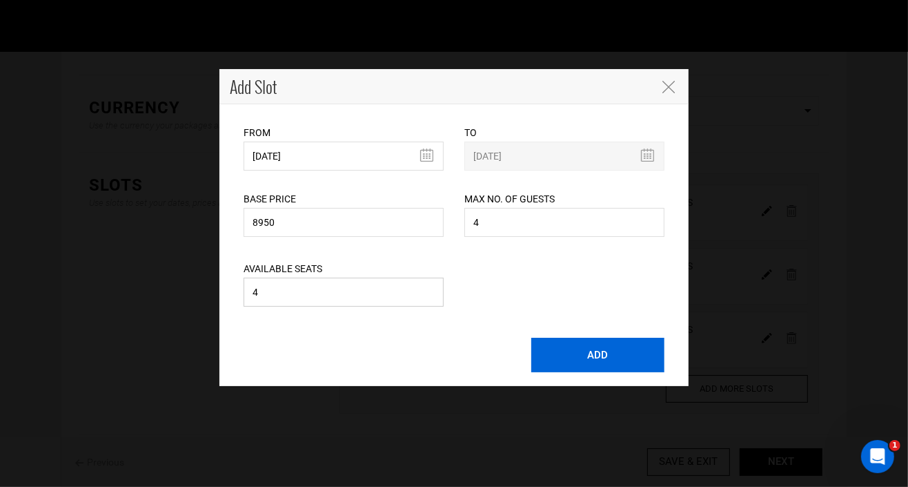
type input "4"
click at [591, 353] on button "ADD" at bounding box center [597, 354] width 133 height 35
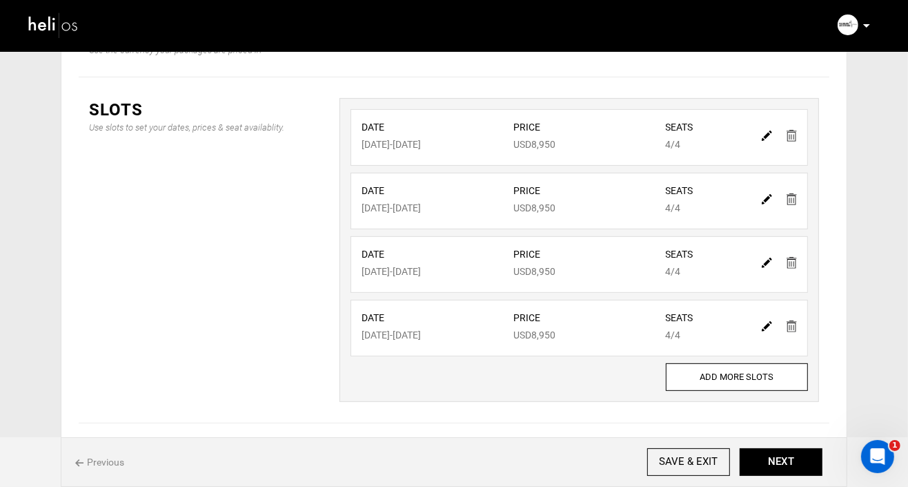
scroll to position [246, 0]
click at [798, 458] on button "NEXT" at bounding box center [781, 462] width 83 height 28
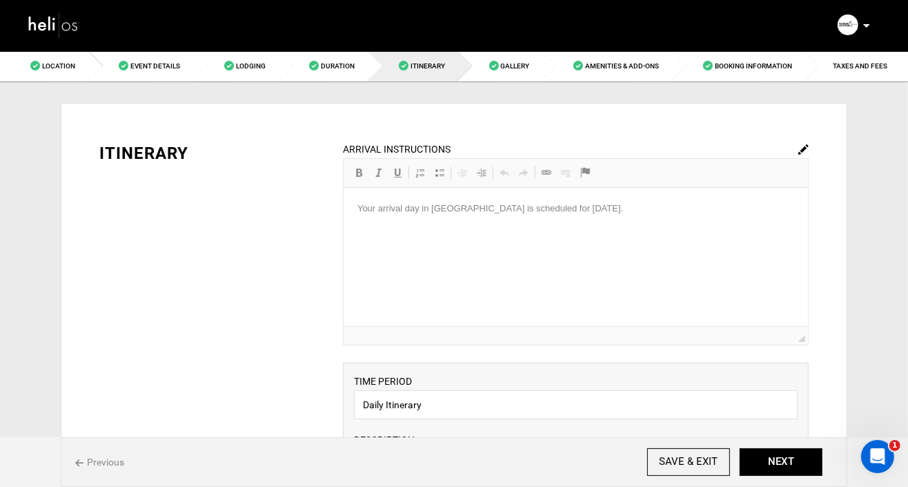
click at [807, 146] on img at bounding box center [803, 149] width 10 height 10
drag, startPoint x: 620, startPoint y: 208, endPoint x: 213, endPoint y: 206, distance: 407.2
click at [343, 206] on html "Your arrival day in [GEOGRAPHIC_DATA] is scheduled for [DATE]." at bounding box center [575, 208] width 464 height 42
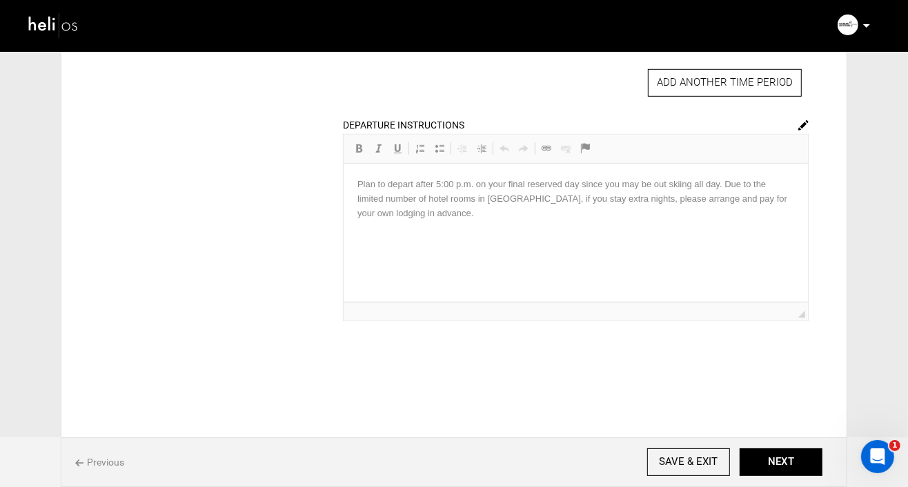
scroll to position [603, 0]
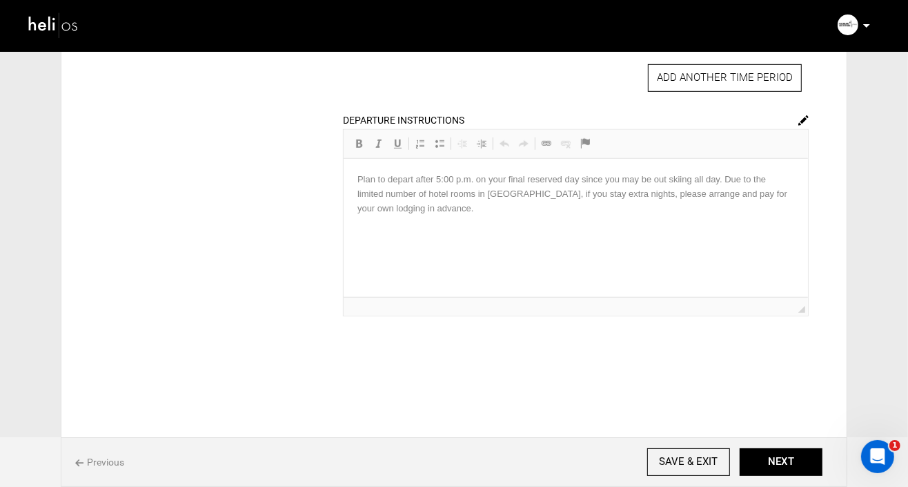
click at [798, 115] on div "DEPARTURE INSTRUCTIONS Rich Text Editor, editor14 Editor toolbars Basic Styles …" at bounding box center [576, 214] width 466 height 204
click at [805, 117] on img at bounding box center [803, 120] width 10 height 10
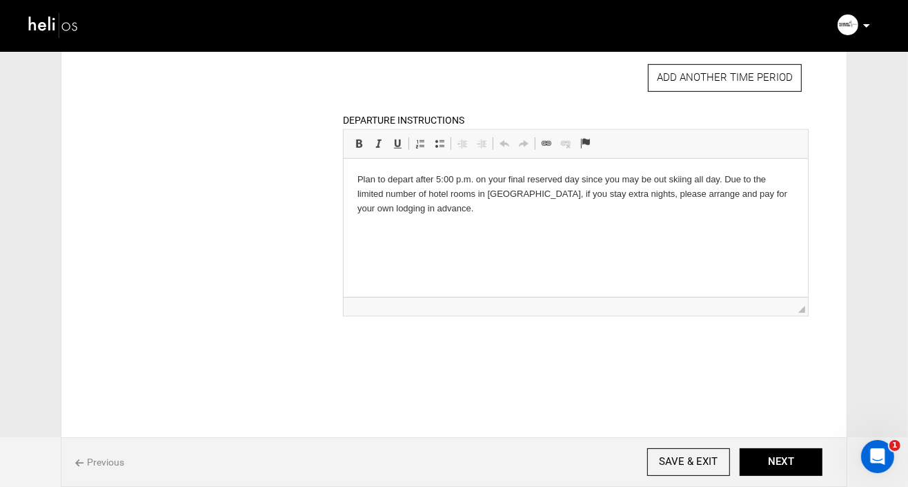
click at [579, 179] on p "Plan to depart after 5:00 p.m. on your final reserved day since you may be out …" at bounding box center [575, 193] width 437 height 43
click at [416, 210] on p "Plan to depart after 5:00 p.m. on your final reserved day, since you may be out…" at bounding box center [575, 193] width 437 height 43
click at [781, 469] on button "NEXT" at bounding box center [781, 462] width 83 height 28
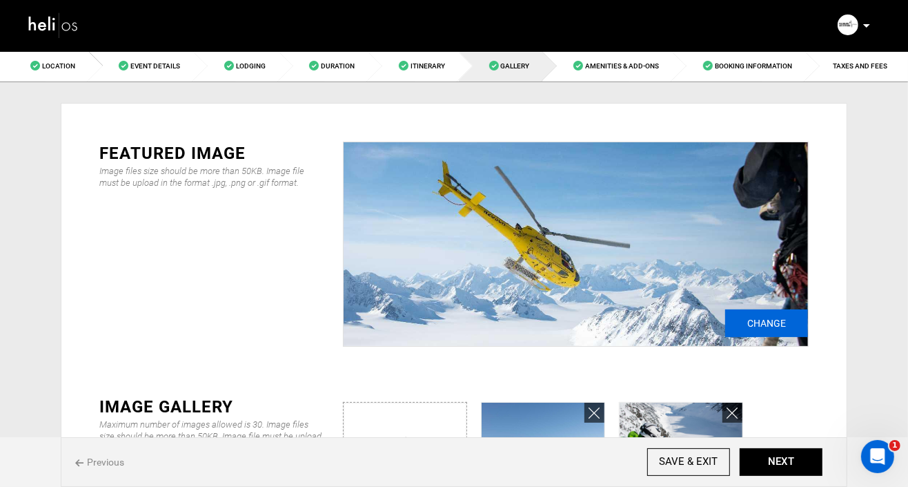
click at [774, 322] on input "Change" at bounding box center [766, 323] width 83 height 28
type input "C:\fakepath\20240408©KeokiFlagg 01344.JPG"
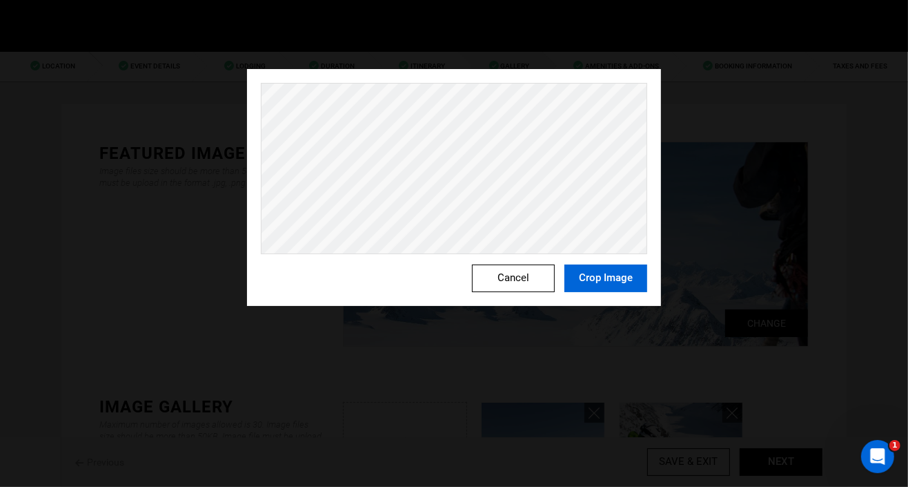
click at [606, 280] on button "Crop Image" at bounding box center [606, 278] width 83 height 28
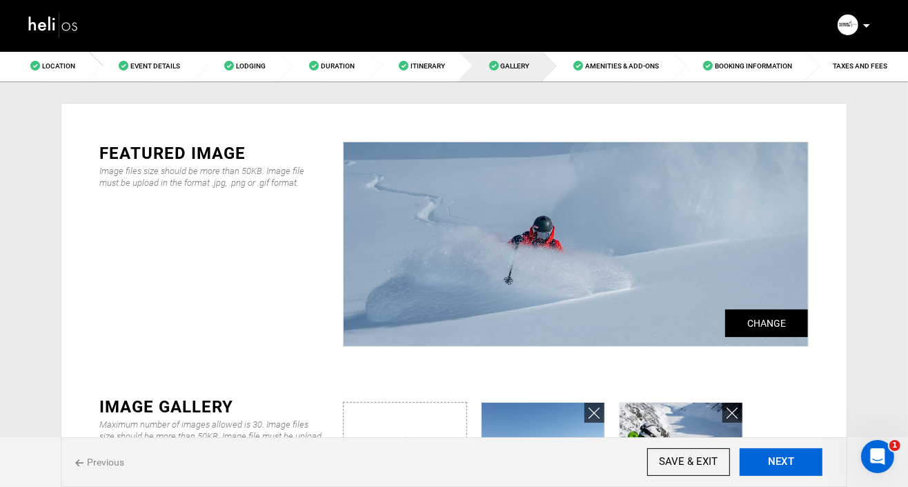
click at [777, 464] on button "NEXT" at bounding box center [781, 462] width 83 height 28
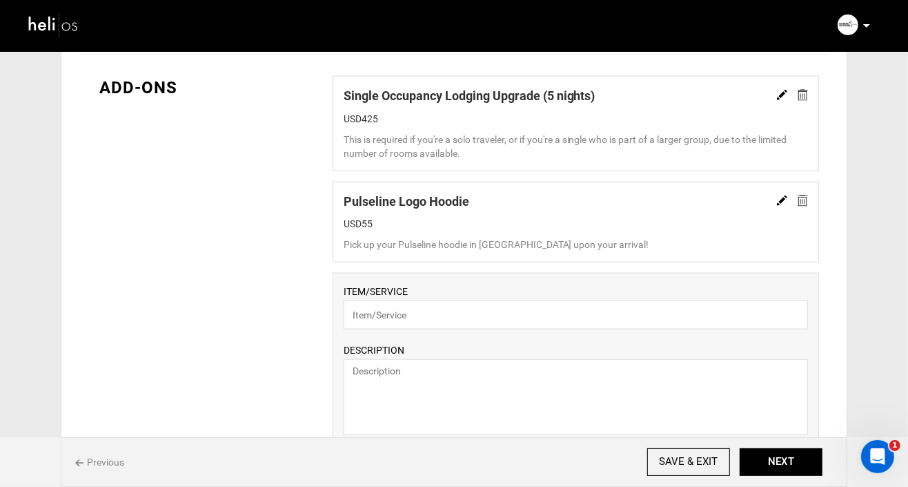
scroll to position [1001, 0]
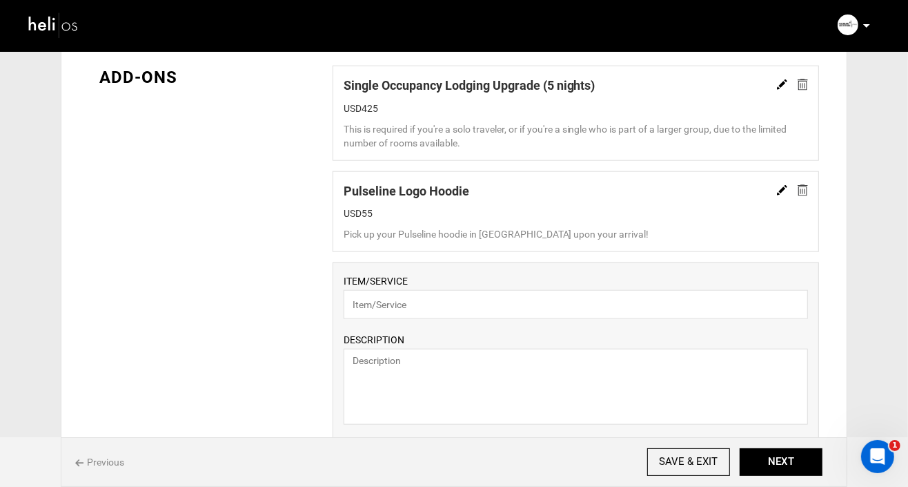
click at [783, 188] on img at bounding box center [782, 190] width 10 height 10
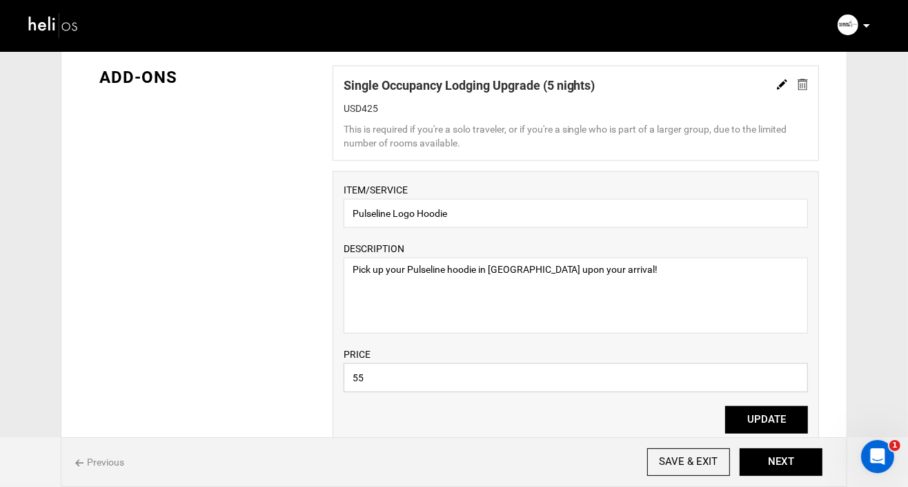
click at [358, 375] on input "55" at bounding box center [576, 377] width 464 height 29
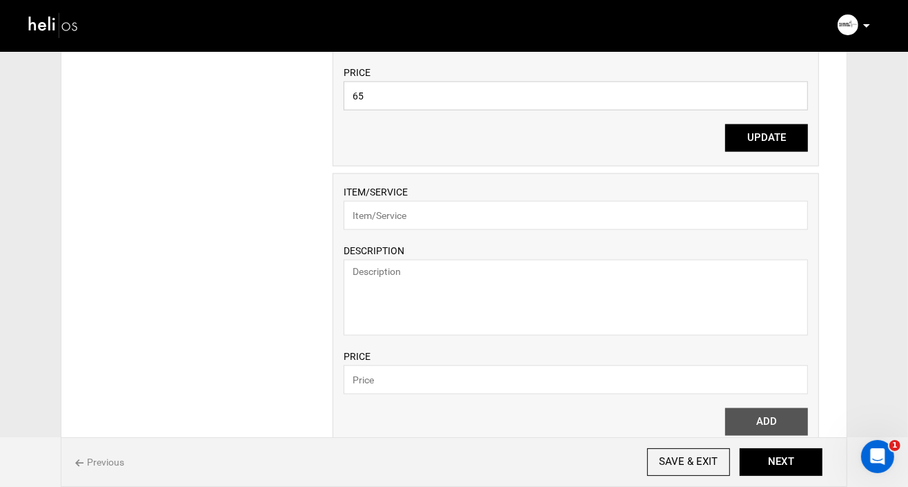
scroll to position [1193, 0]
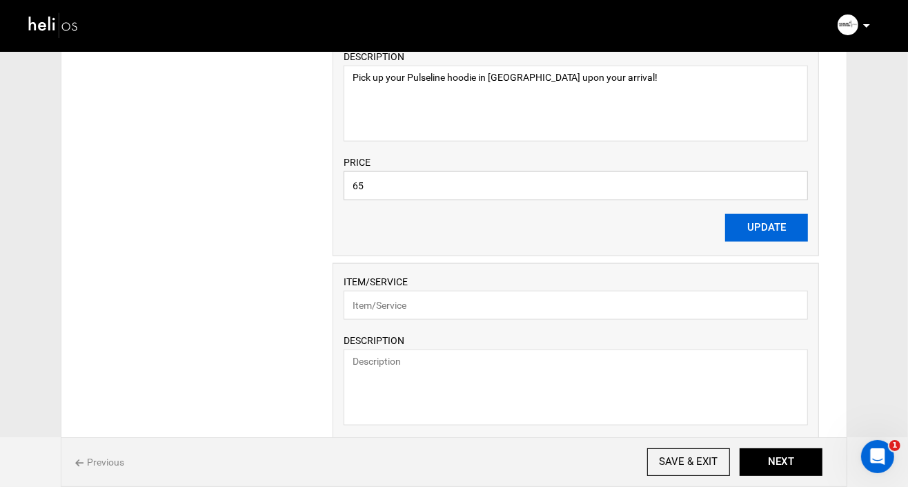
type input "65"
click at [767, 224] on button "UPDATE" at bounding box center [766, 228] width 83 height 28
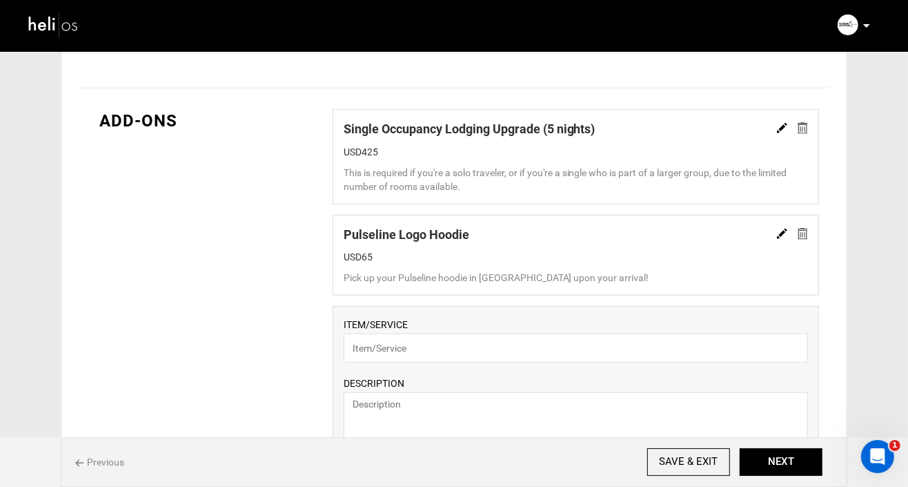
scroll to position [959, 0]
click at [781, 124] on img at bounding box center [782, 127] width 10 height 10
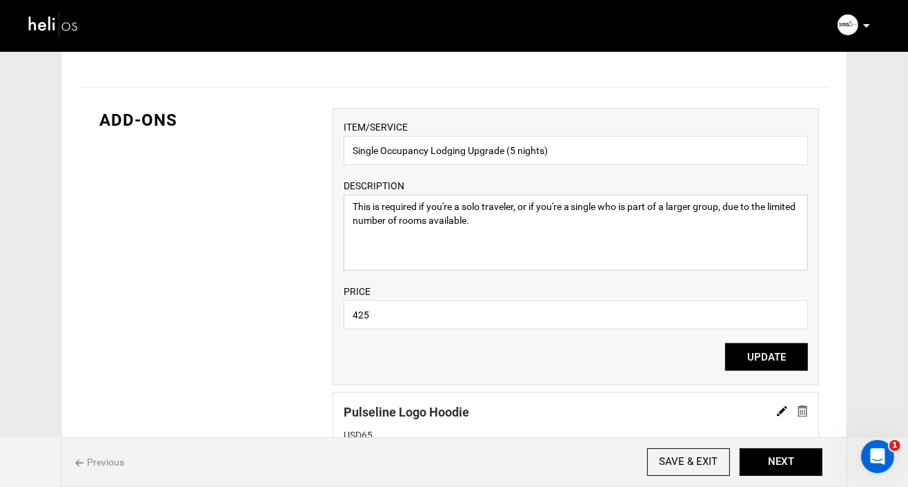
click at [512, 221] on textarea "This is required if you're a solo traveler, or if you're a single who is part o…" at bounding box center [576, 233] width 464 height 76
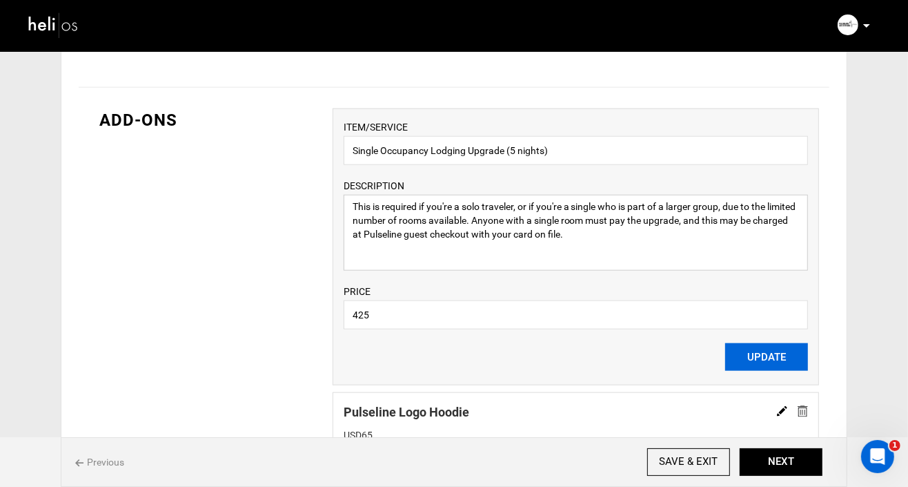
type textarea "This is required if you're a solo traveler, or if you're a single who is part o…"
click at [769, 361] on button "UPDATE" at bounding box center [766, 357] width 83 height 28
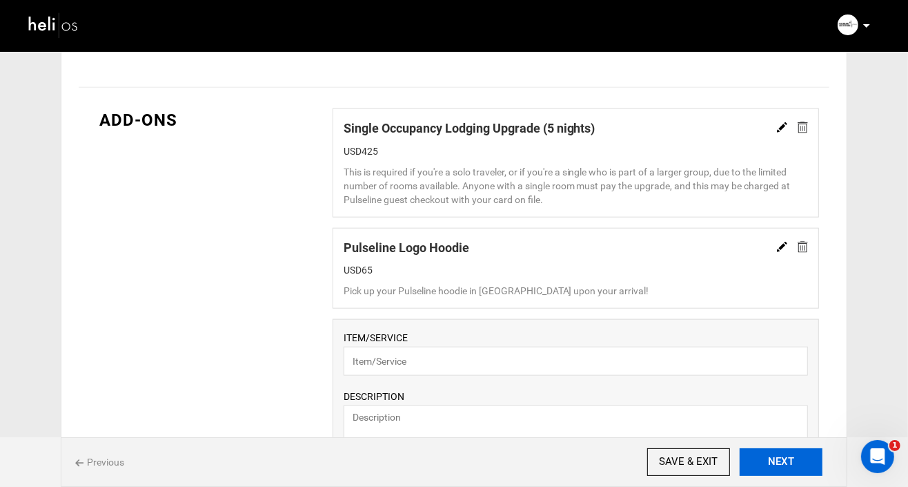
click at [775, 468] on button "NEXT" at bounding box center [781, 462] width 83 height 28
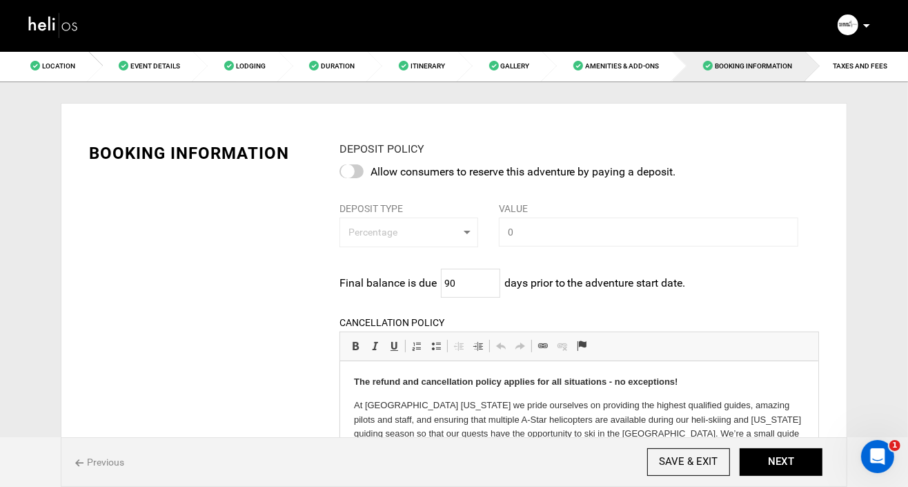
click at [353, 170] on div at bounding box center [352, 171] width 24 height 14
click at [0, 0] on input "checkbox" at bounding box center [0, 0] width 0 height 0
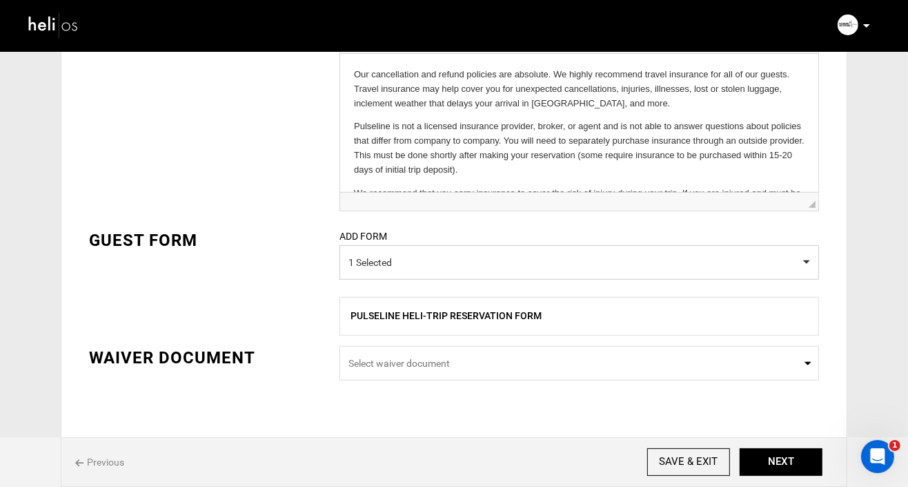
scroll to position [555, 0]
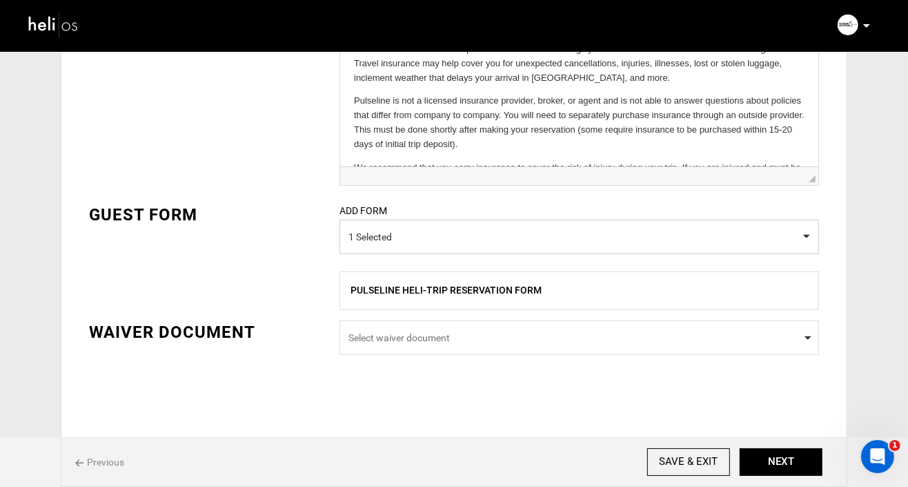
type input "50"
click at [386, 337] on span "Select waiver document" at bounding box center [580, 338] width 462 height 14
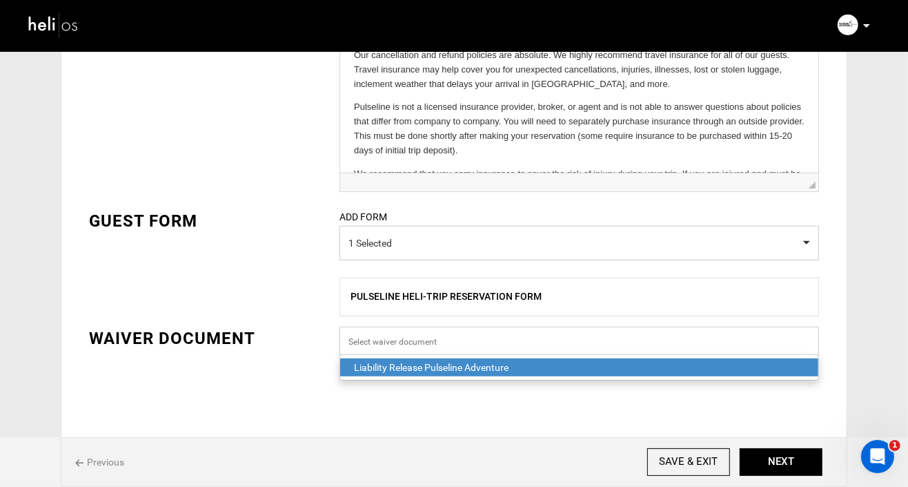
scroll to position [549, 0]
click at [389, 373] on div "Liability Release Pulseline Adventure" at bounding box center [579, 367] width 451 height 14
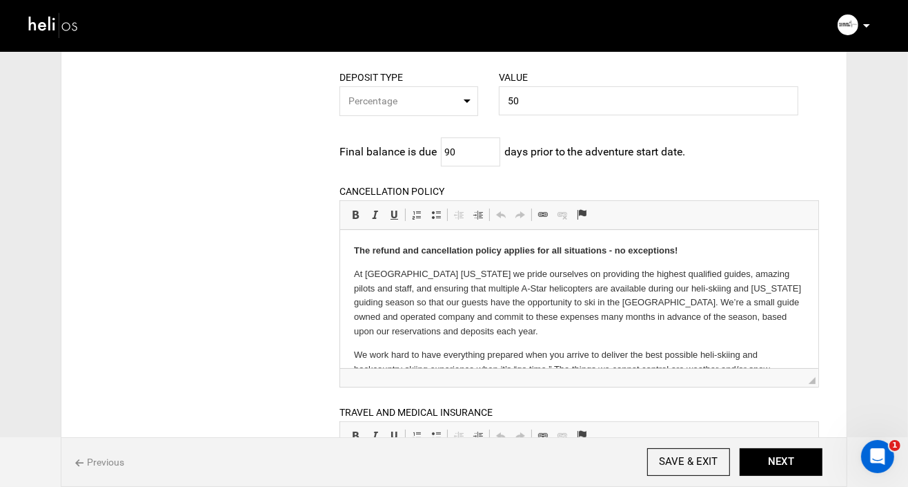
scroll to position [130, 0]
click at [772, 460] on button "NEXT" at bounding box center [781, 462] width 83 height 28
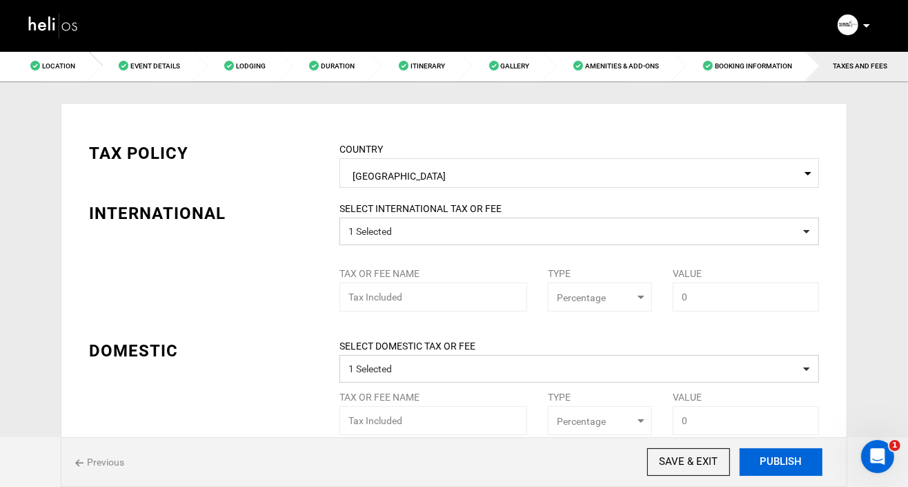
click at [786, 463] on button "PUBLISH" at bounding box center [781, 462] width 83 height 28
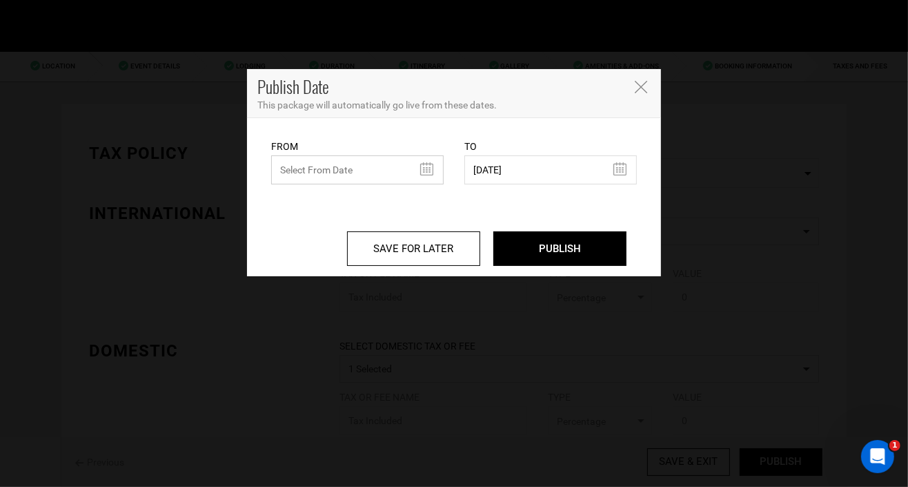
click at [424, 170] on input "text" at bounding box center [357, 169] width 173 height 29
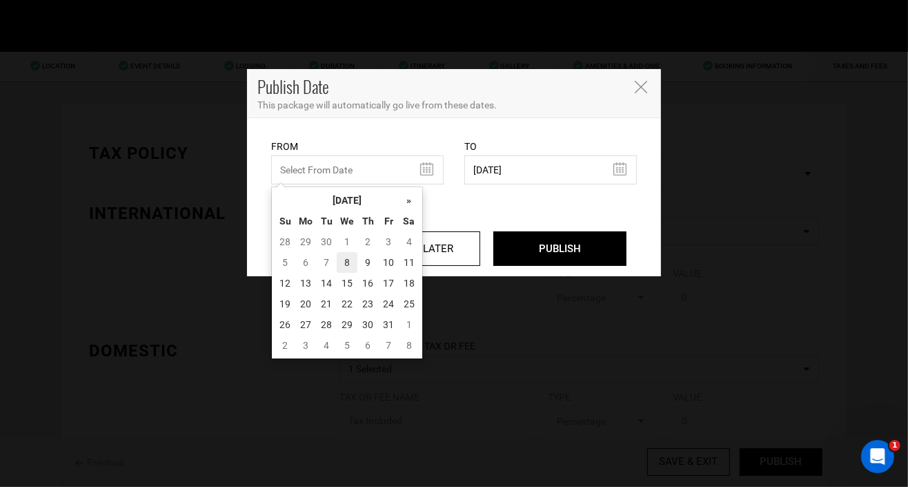
click at [344, 260] on td "8" at bounding box center [347, 262] width 21 height 21
type input "[DATE]"
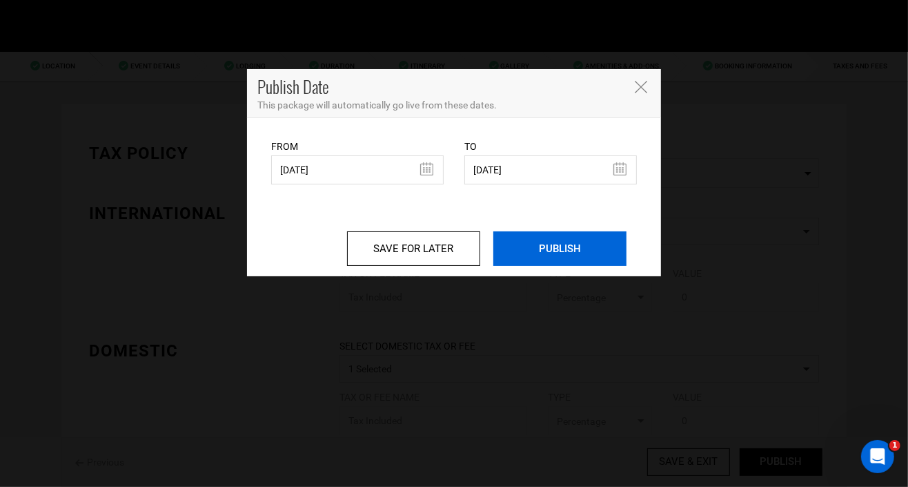
click at [540, 253] on input "PUBLISH" at bounding box center [559, 248] width 133 height 35
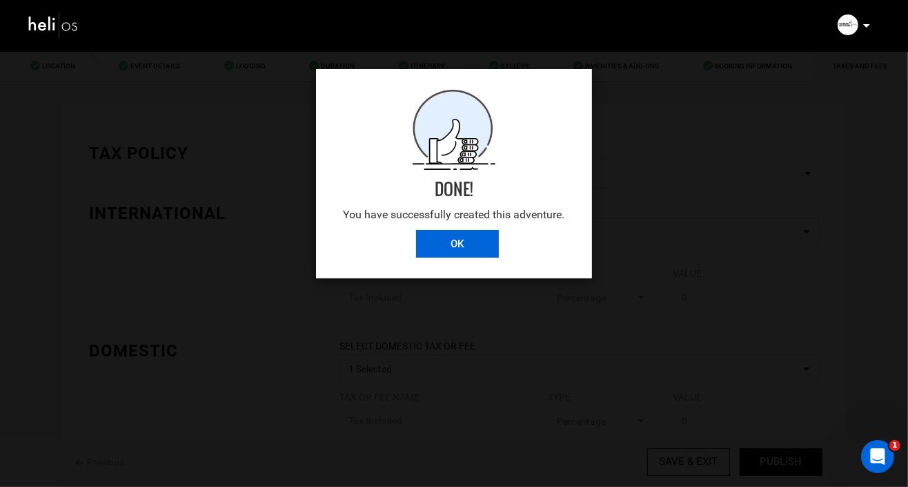
click at [451, 249] on input "OK" at bounding box center [457, 244] width 83 height 28
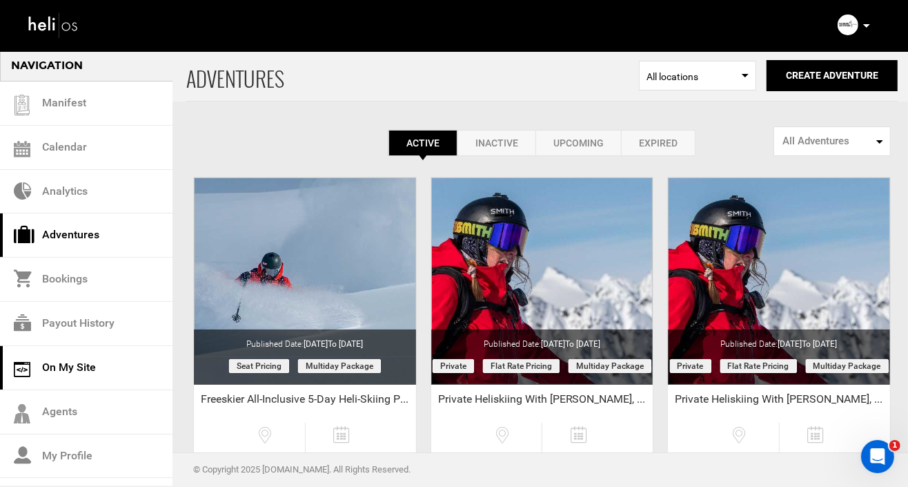
click at [73, 366] on link "On My Site" at bounding box center [86, 368] width 173 height 44
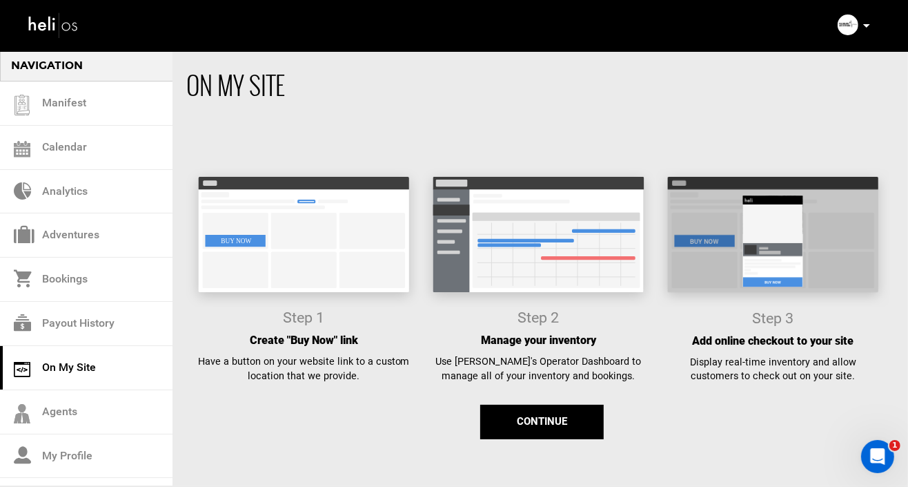
scroll to position [14, 0]
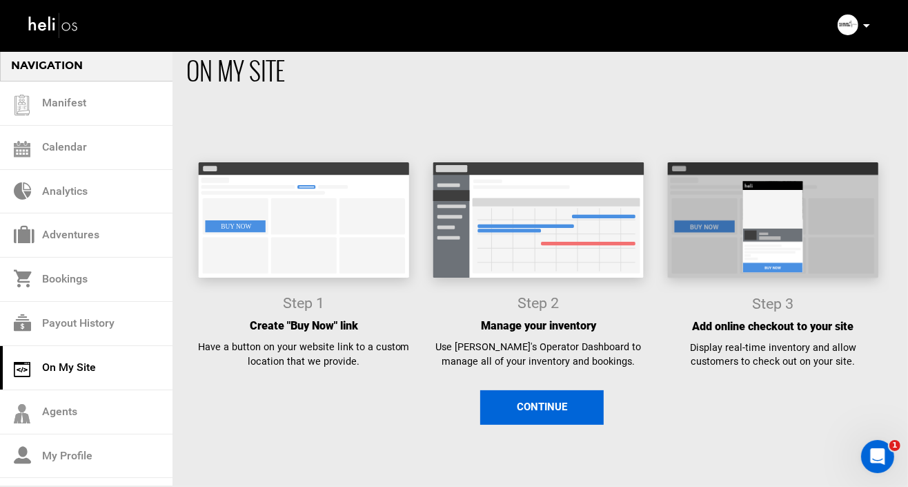
click at [549, 417] on button "Continue" at bounding box center [542, 407] width 124 height 35
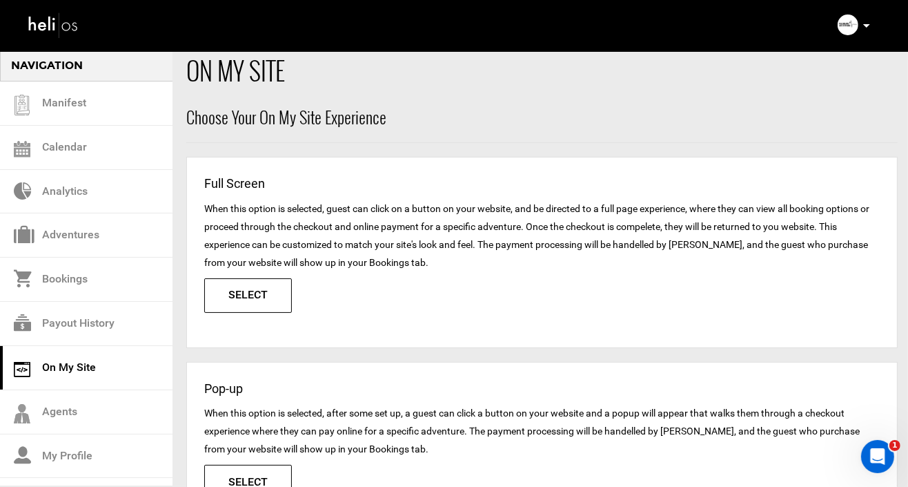
scroll to position [0, 0]
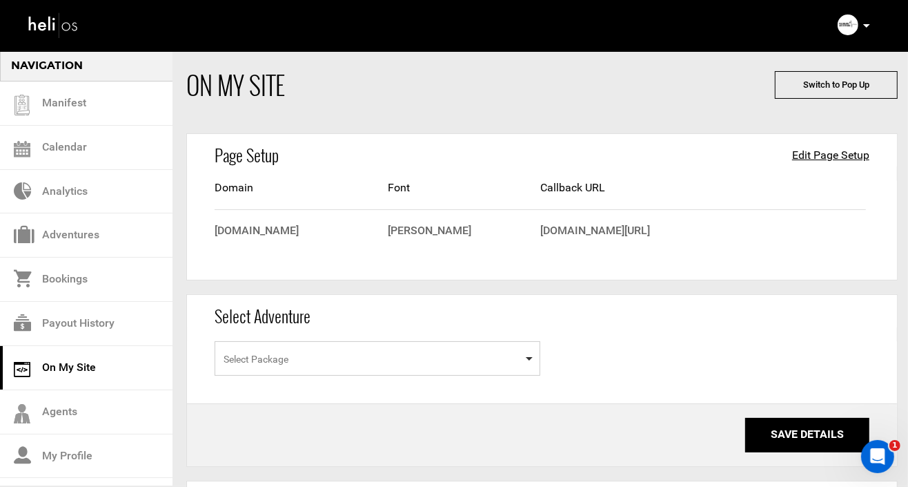
click at [351, 357] on span "Select Package" at bounding box center [378, 358] width 326 height 35
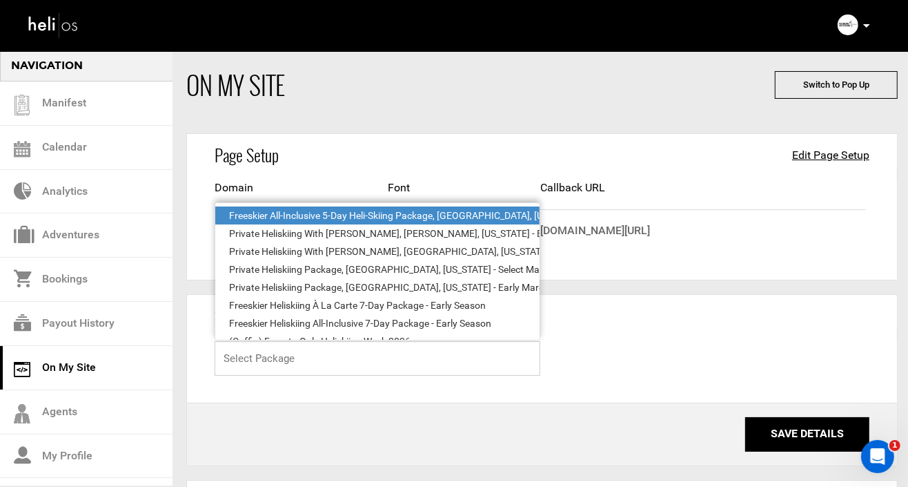
click at [271, 358] on input "Select box" at bounding box center [378, 358] width 326 height 35
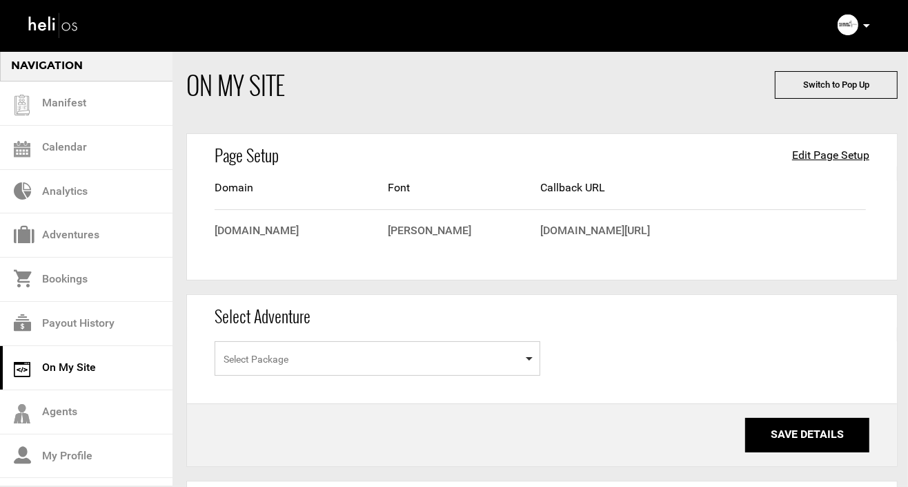
click at [247, 364] on span "Select Package" at bounding box center [378, 358] width 326 height 35
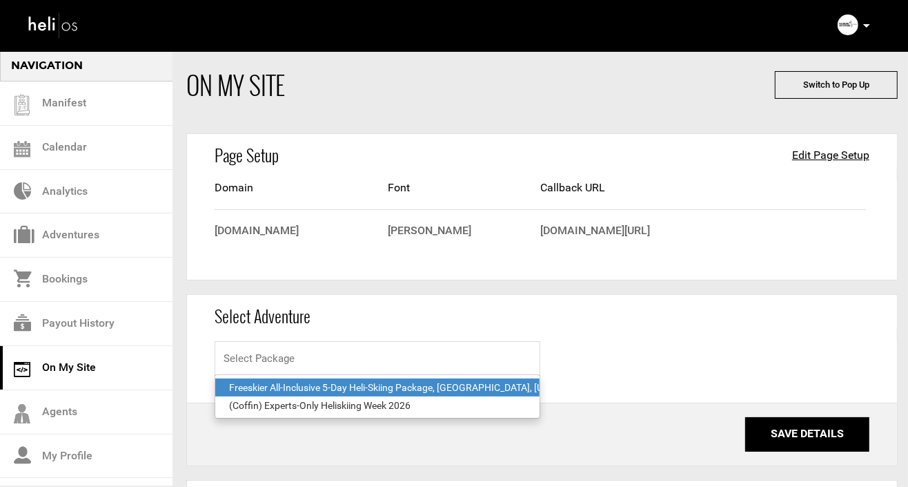
click at [285, 385] on div "Freeskier All-Inclusive 5-Day Heli-Skiing Package, [GEOGRAPHIC_DATA], [US_STATE]" at bounding box center [377, 387] width 297 height 14
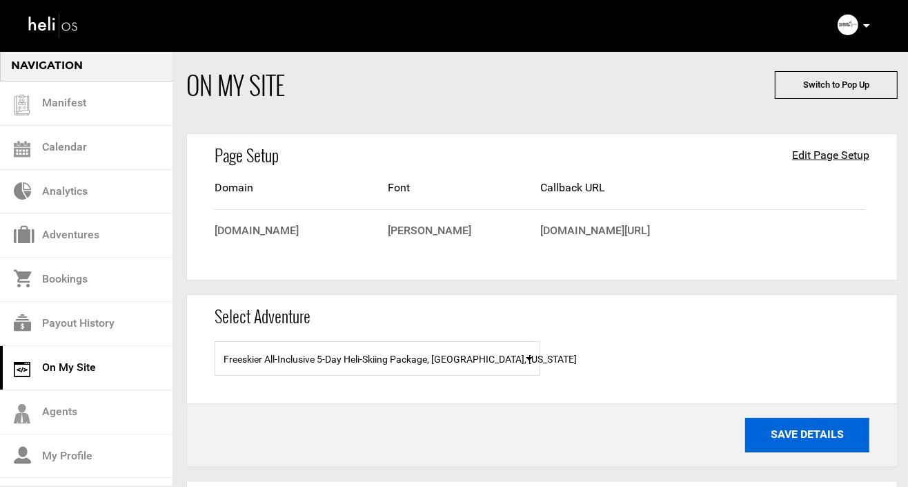
click at [816, 432] on button "Save Details" at bounding box center [807, 435] width 124 height 35
click at [805, 440] on button "Save Details" at bounding box center [807, 435] width 124 height 35
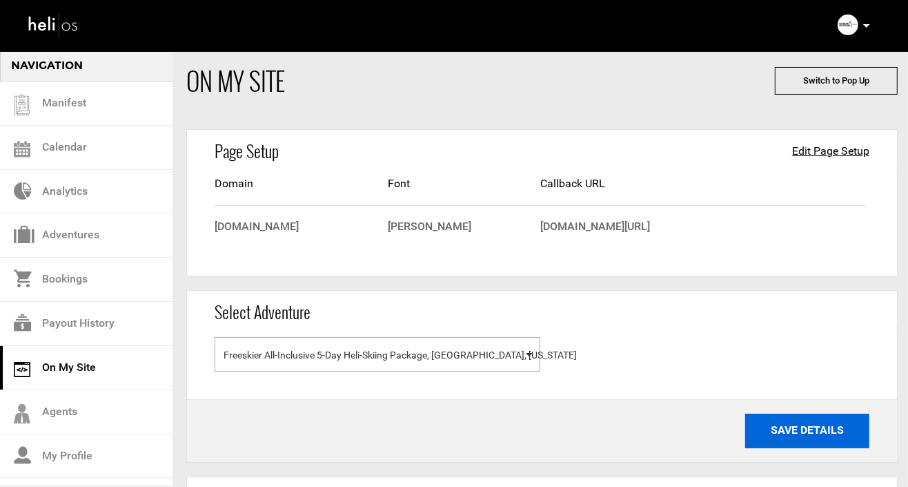
scroll to position [12, 0]
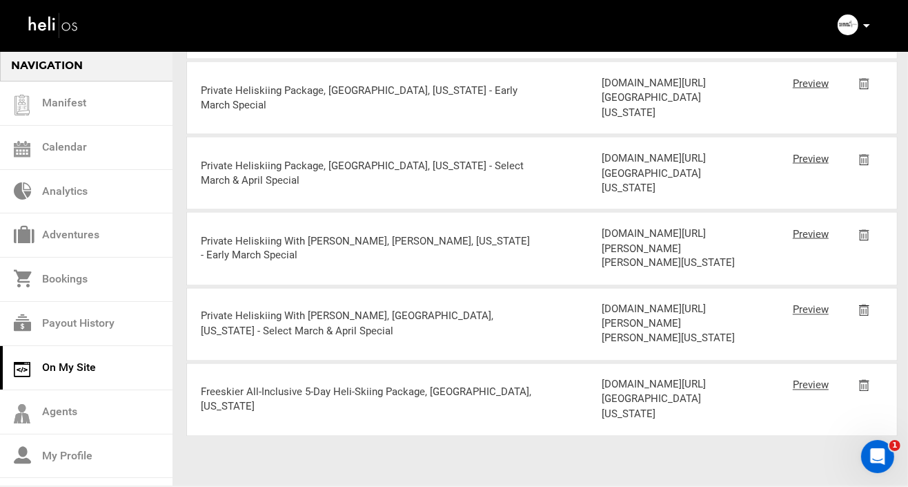
scroll to position [2773, 0]
click at [802, 379] on link "Preview" at bounding box center [811, 385] width 36 height 12
